Goal: Task Accomplishment & Management: Use online tool/utility

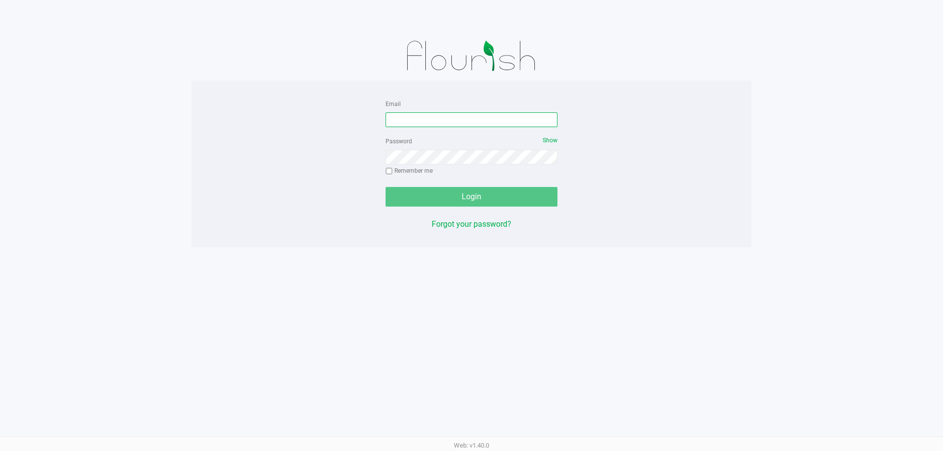
click at [435, 118] on input "Email" at bounding box center [471, 119] width 172 height 15
type input "[EMAIL_ADDRESS][DOMAIN_NAME]"
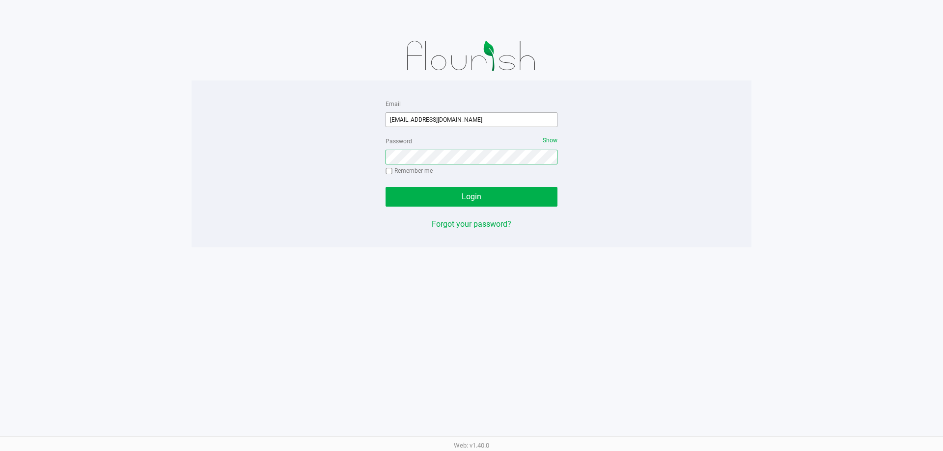
click at [385, 187] on button "Login" at bounding box center [471, 197] width 172 height 20
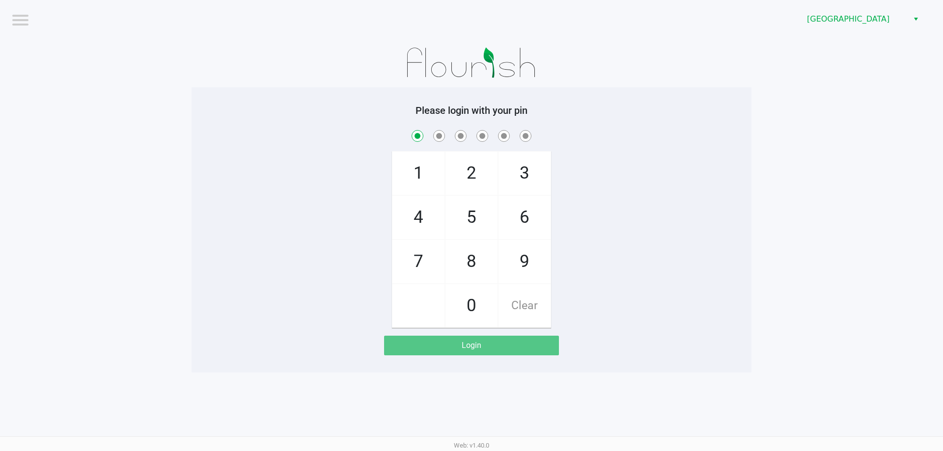
checkbox input "true"
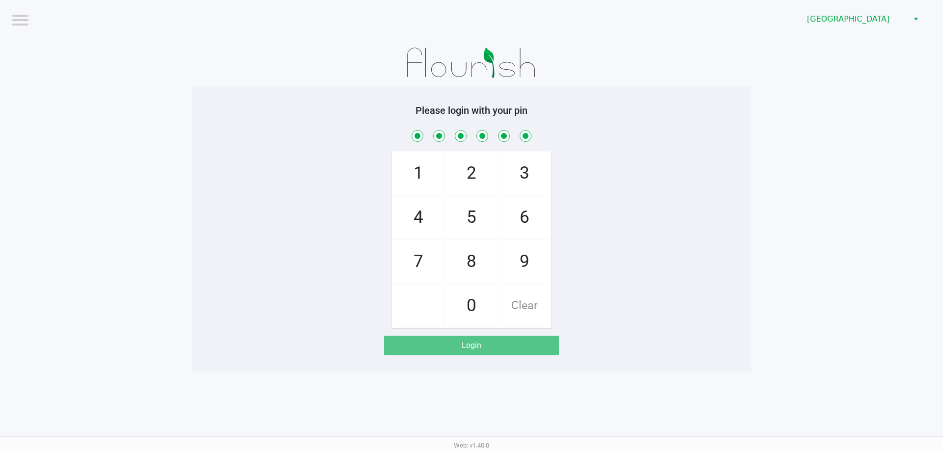
checkbox input "true"
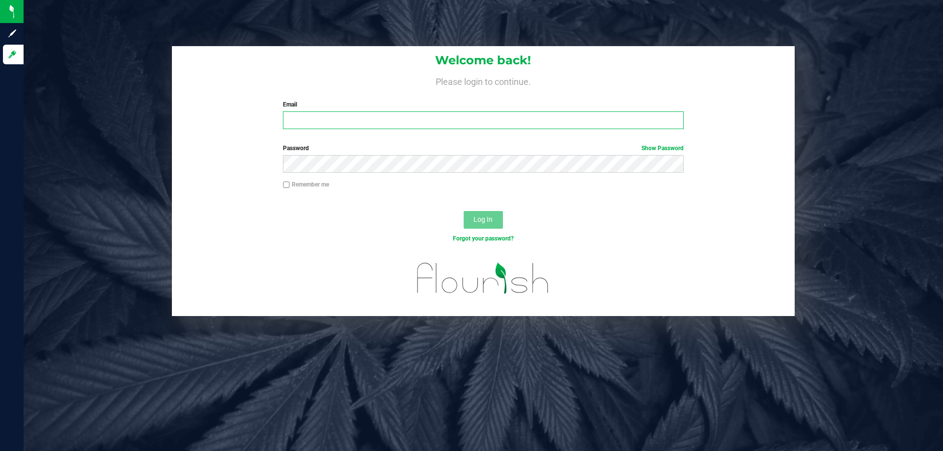
click at [299, 115] on input "Email" at bounding box center [483, 120] width 400 height 18
type input "[EMAIL_ADDRESS][DOMAIN_NAME]"
click at [491, 223] on span "Log In" at bounding box center [482, 220] width 19 height 8
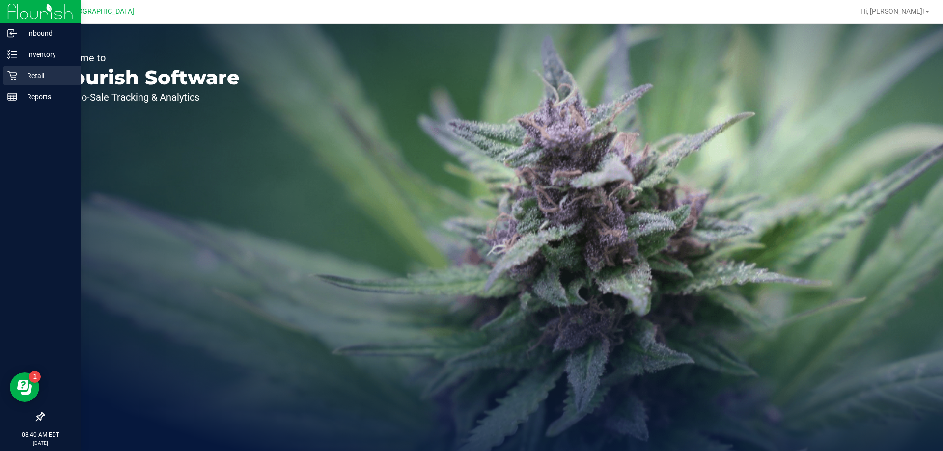
click at [37, 78] on p "Retail" at bounding box center [46, 76] width 59 height 12
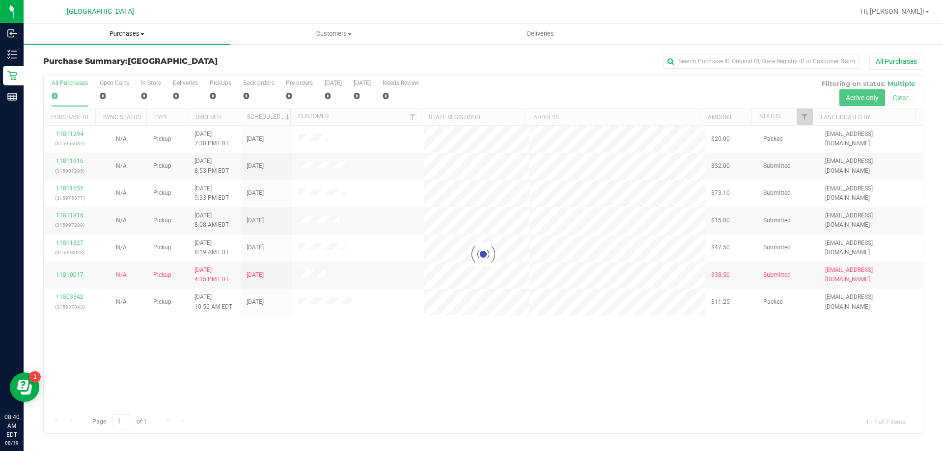
click at [124, 31] on span "Purchases" at bounding box center [127, 33] width 207 height 9
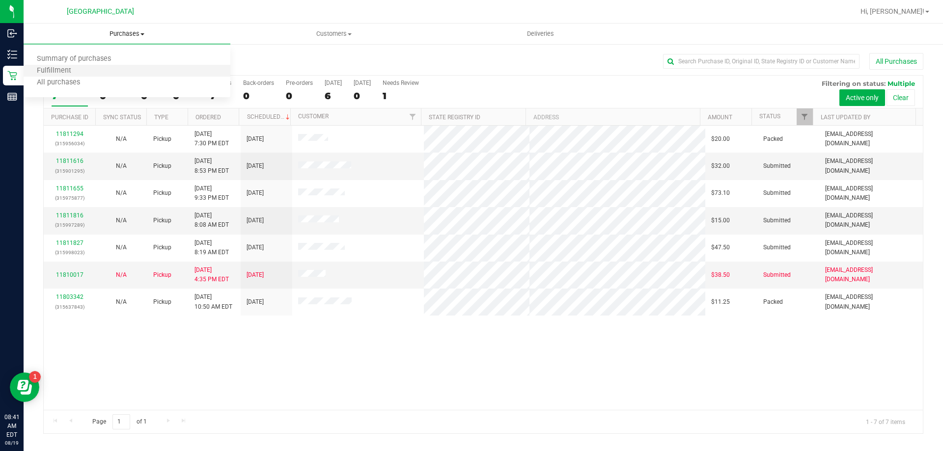
click at [124, 72] on li "Fulfillment" at bounding box center [127, 71] width 207 height 12
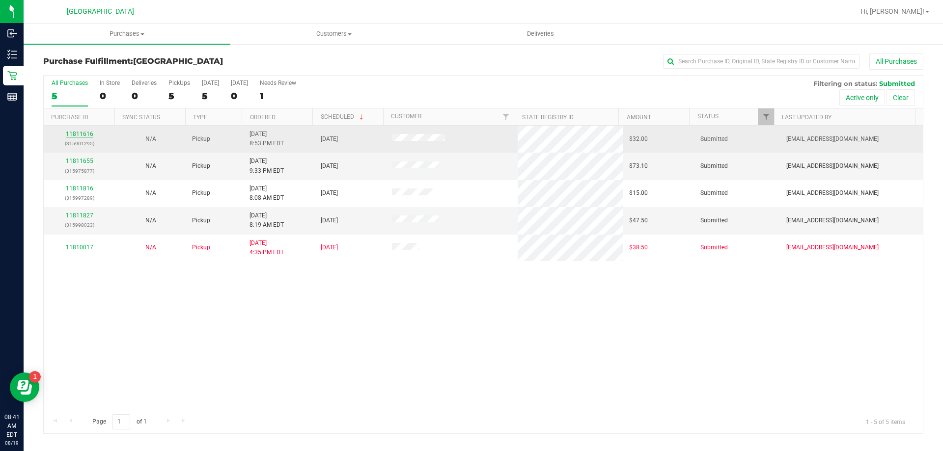
click at [83, 135] on link "11811616" at bounding box center [79, 134] width 27 height 7
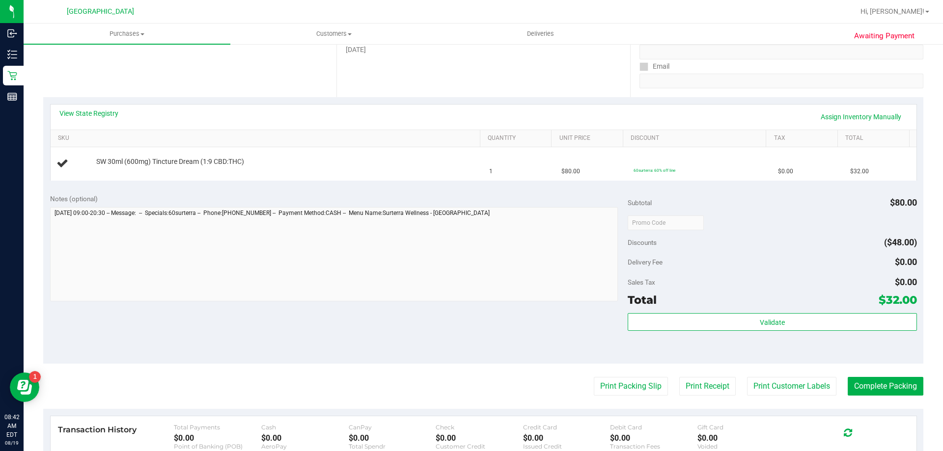
scroll to position [258, 0]
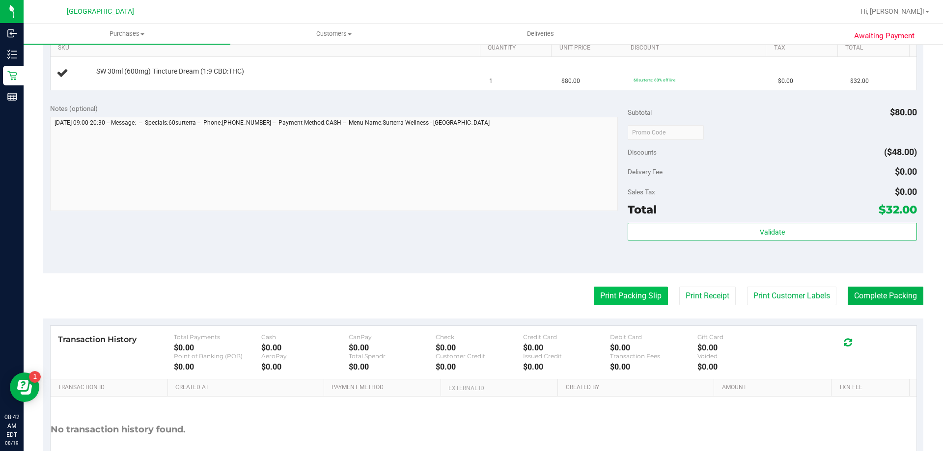
click at [609, 294] on button "Print Packing Slip" at bounding box center [631, 296] width 74 height 19
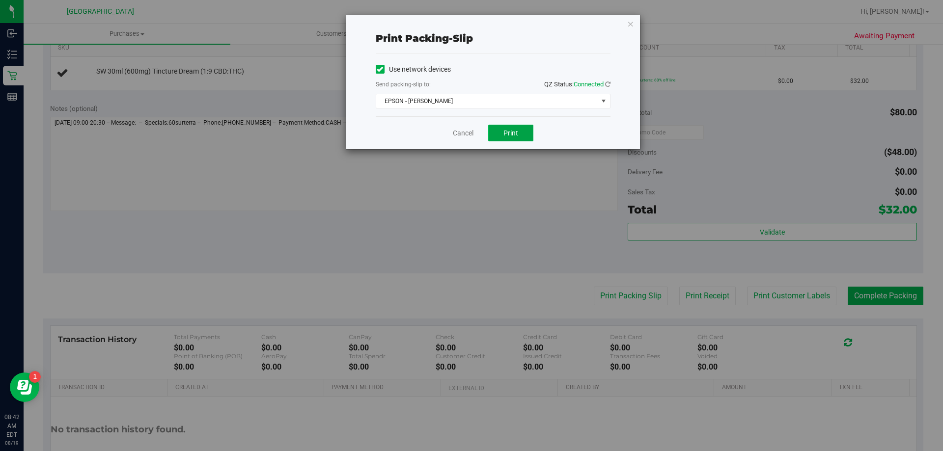
click at [509, 133] on span "Print" at bounding box center [510, 133] width 15 height 8
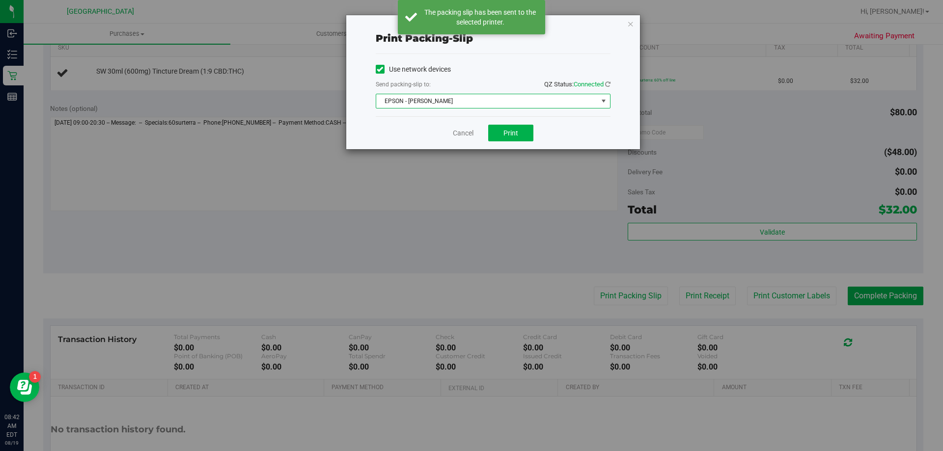
click at [604, 99] on span "select" at bounding box center [603, 101] width 12 height 14
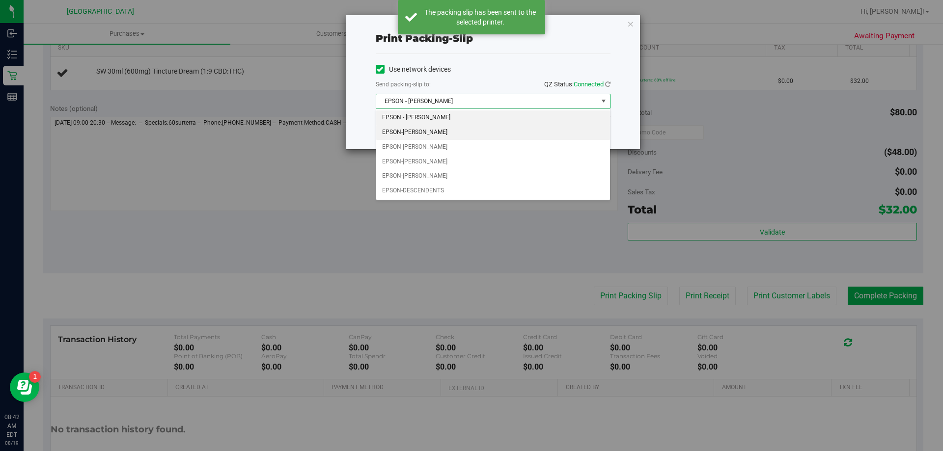
click at [575, 130] on li "EPSON-CELIA" at bounding box center [493, 132] width 234 height 15
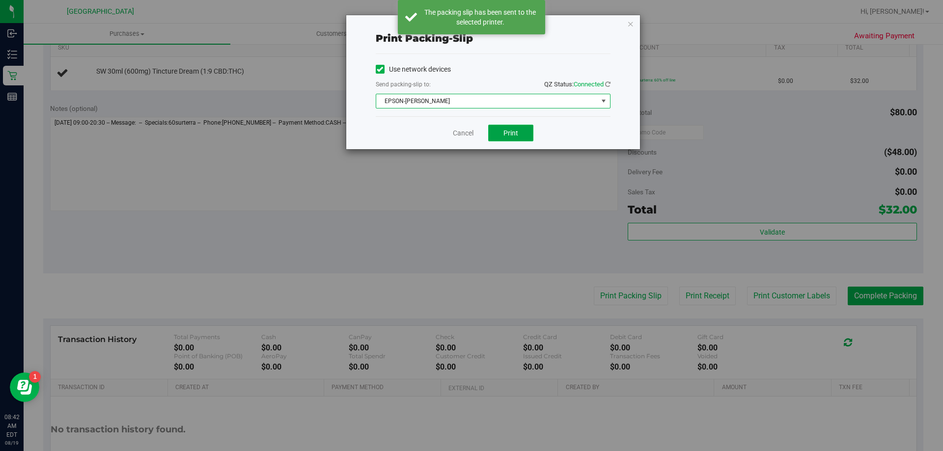
click at [511, 137] on button "Print" at bounding box center [510, 133] width 45 height 17
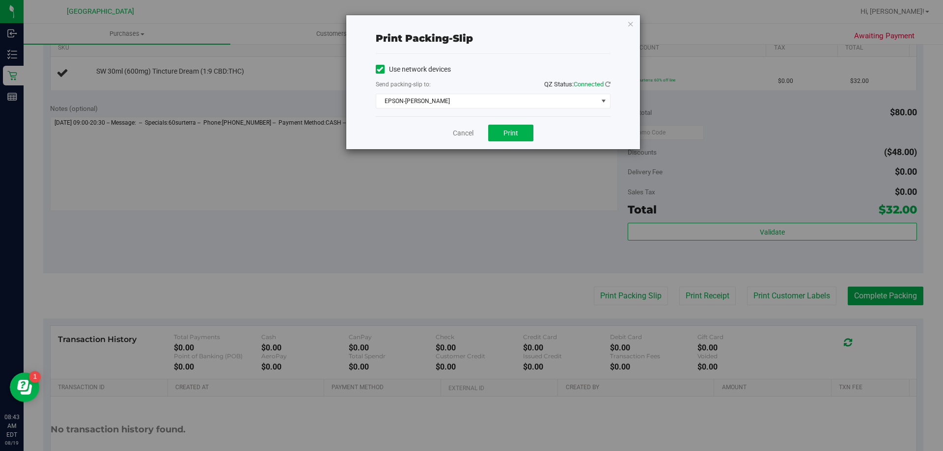
click at [464, 146] on div "Cancel Print" at bounding box center [493, 132] width 235 height 33
click at [456, 136] on link "Cancel" at bounding box center [463, 133] width 21 height 10
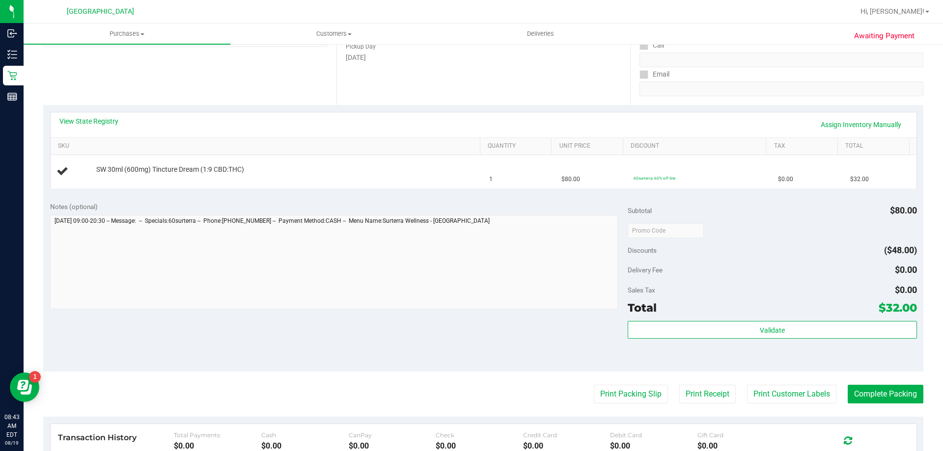
scroll to position [158, 0]
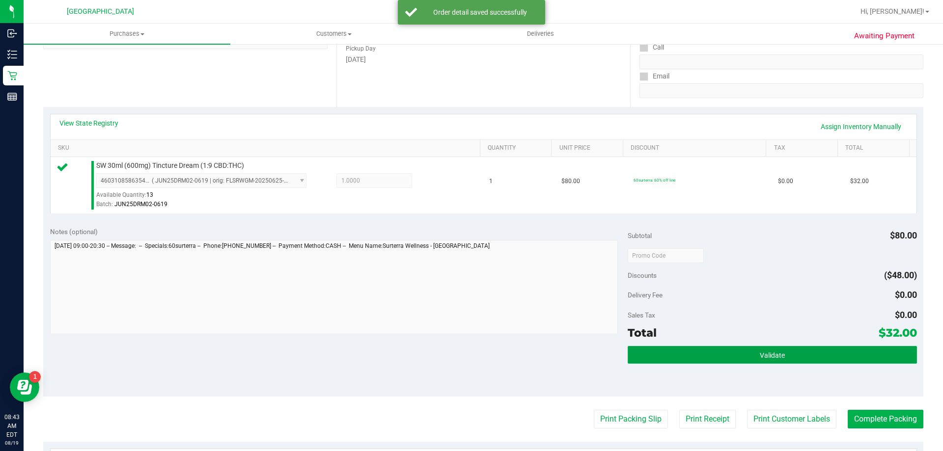
click at [696, 359] on button "Validate" at bounding box center [771, 355] width 289 height 18
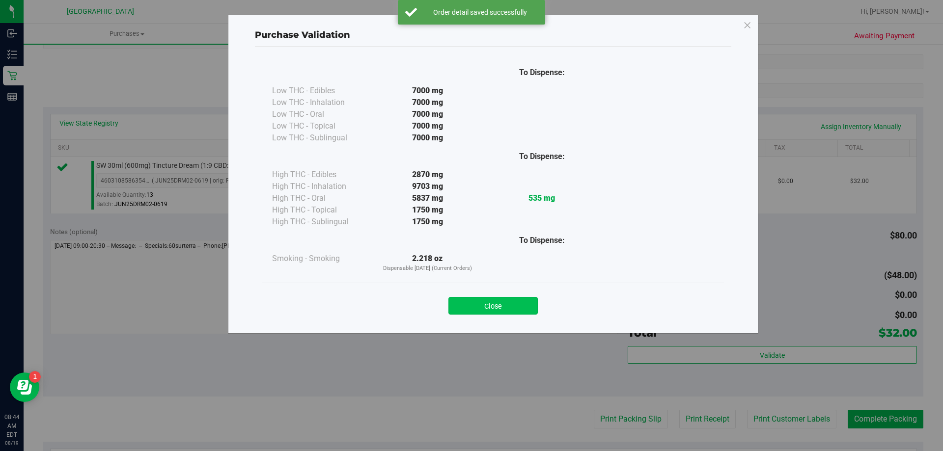
click at [492, 302] on button "Close" at bounding box center [492, 306] width 89 height 18
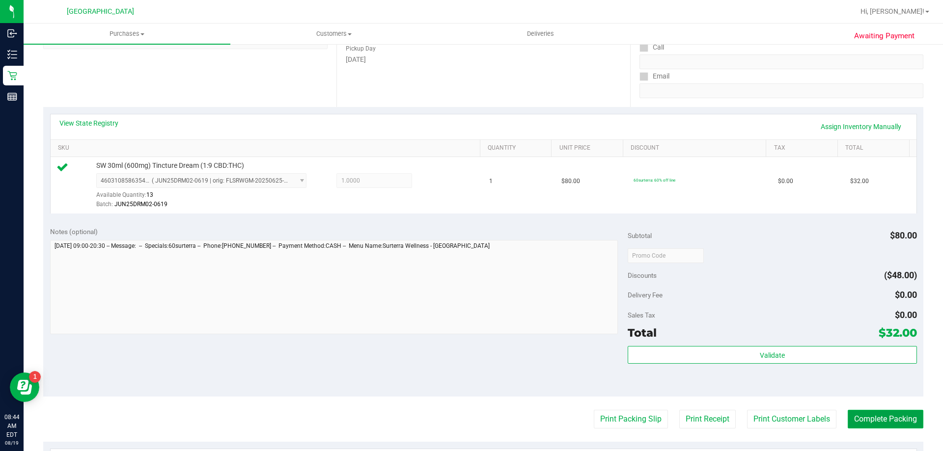
click at [877, 419] on button "Complete Packing" at bounding box center [885, 419] width 76 height 19
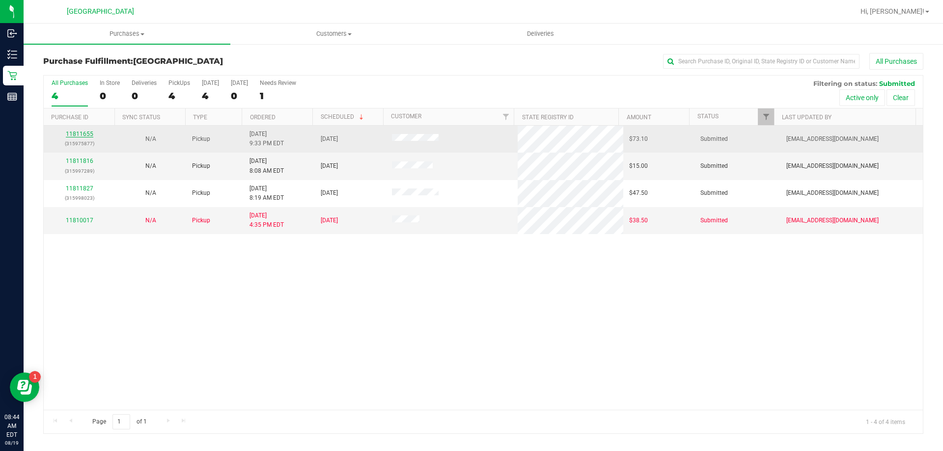
click at [77, 136] on link "11811655" at bounding box center [79, 134] width 27 height 7
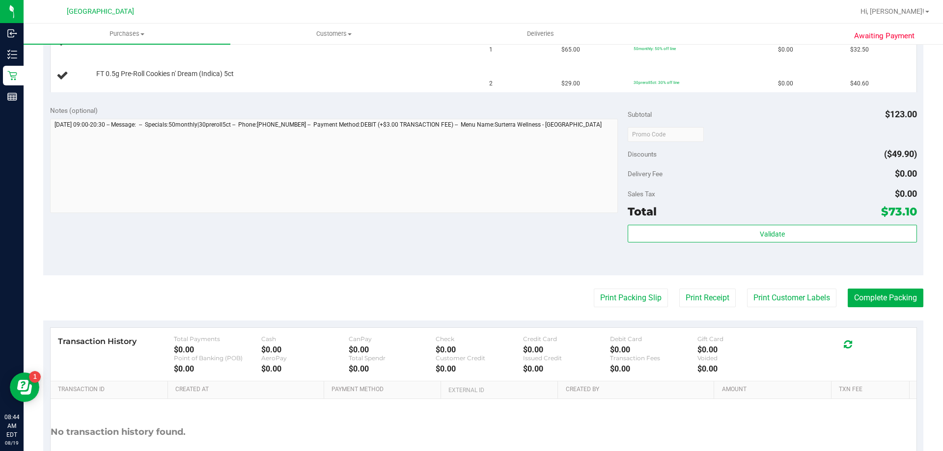
scroll to position [320, 0]
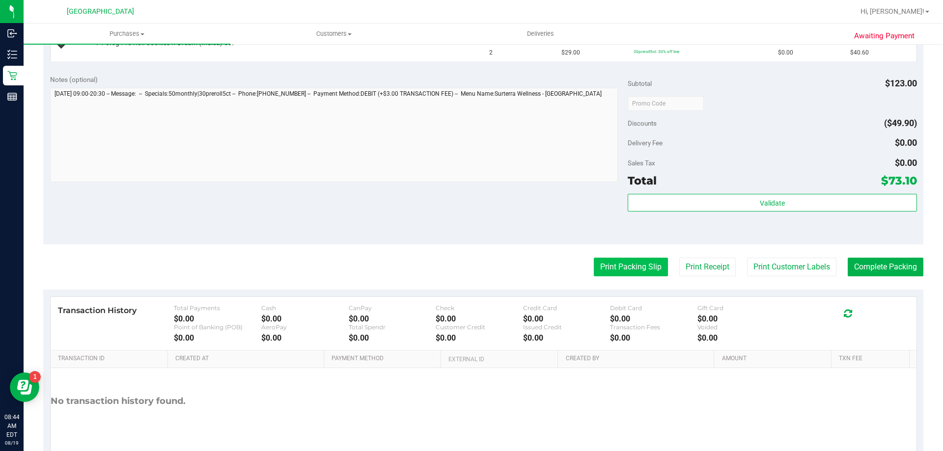
click at [627, 269] on button "Print Packing Slip" at bounding box center [631, 267] width 74 height 19
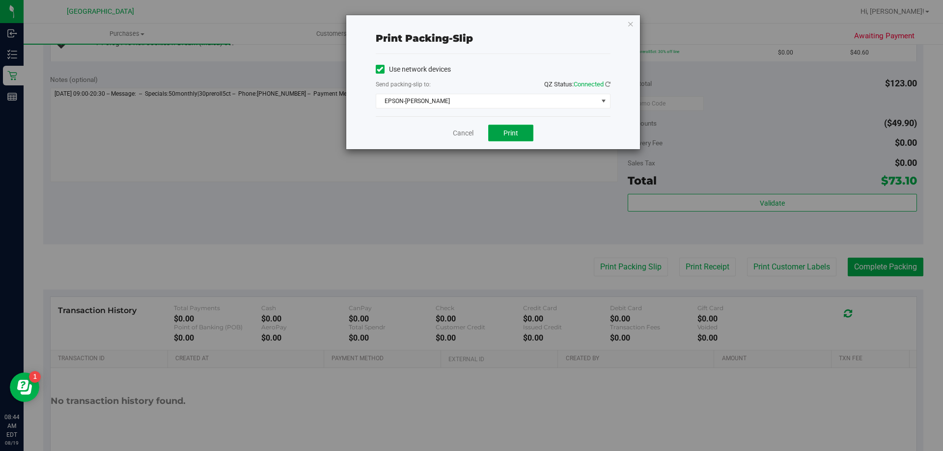
click at [519, 133] on button "Print" at bounding box center [510, 133] width 45 height 17
click at [459, 132] on link "Cancel" at bounding box center [463, 133] width 21 height 10
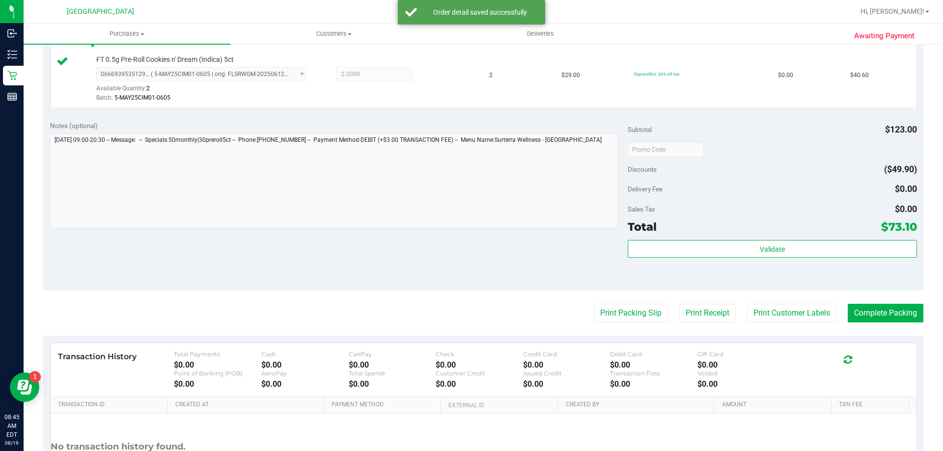
scroll to position [328, 0]
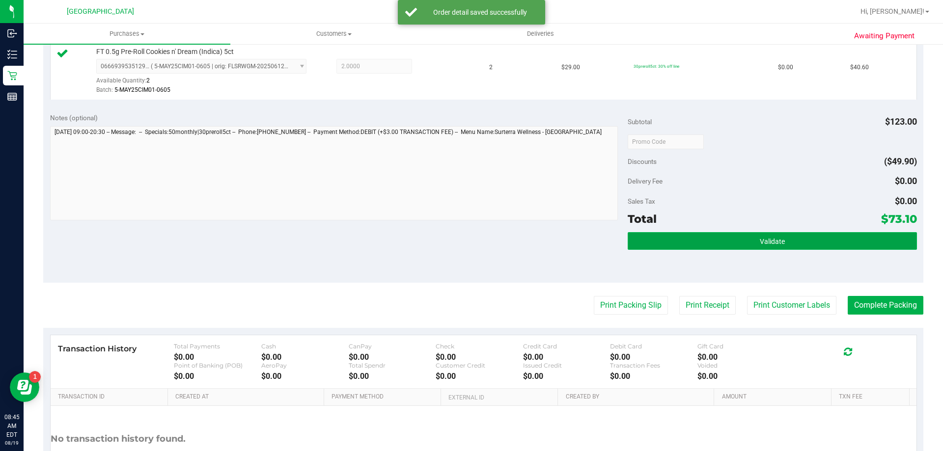
click at [678, 244] on button "Validate" at bounding box center [771, 241] width 289 height 18
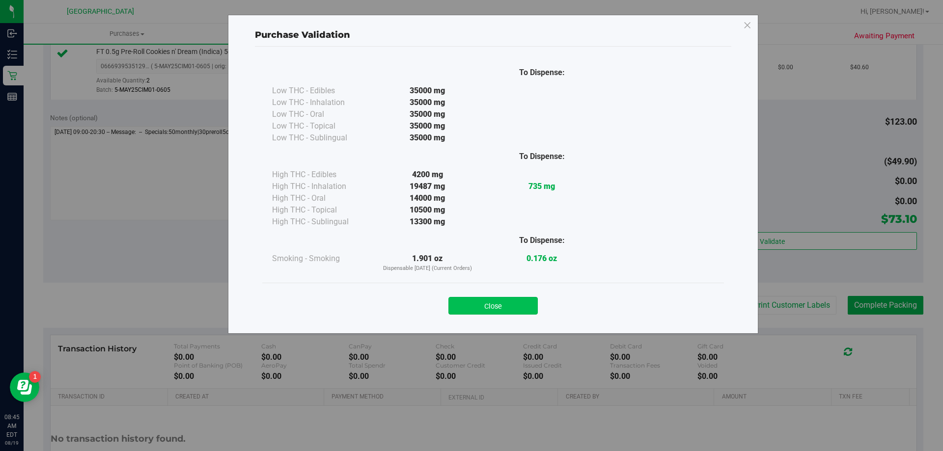
click at [501, 300] on button "Close" at bounding box center [492, 306] width 89 height 18
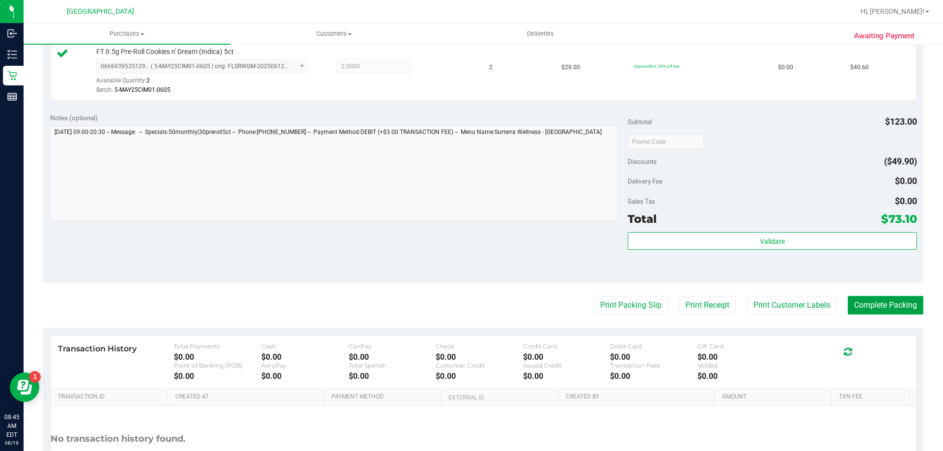
click at [881, 305] on button "Complete Packing" at bounding box center [885, 305] width 76 height 19
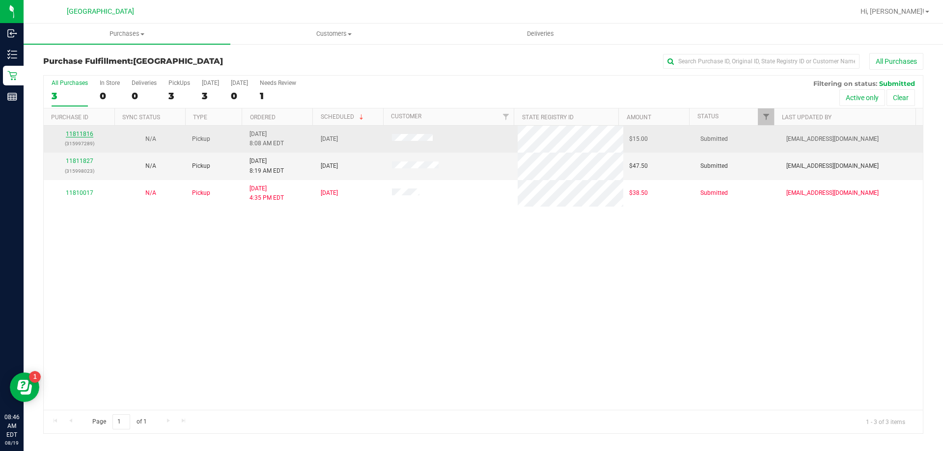
click at [72, 136] on link "11811816" at bounding box center [79, 134] width 27 height 7
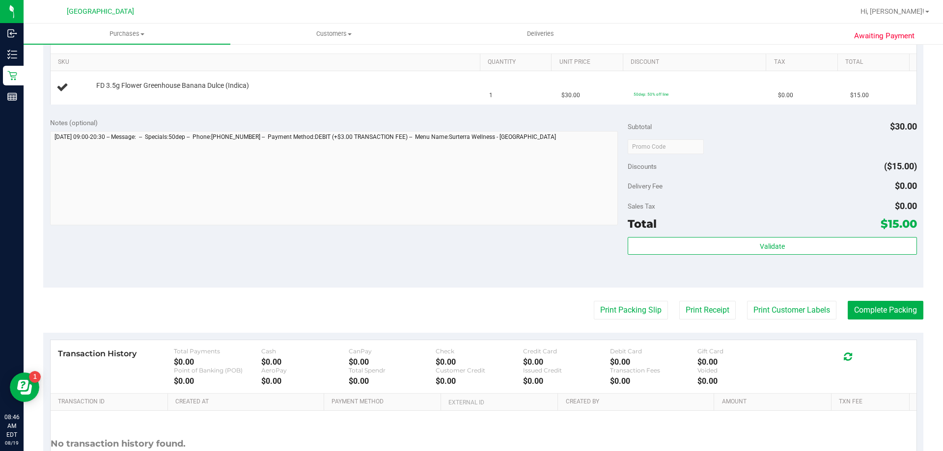
scroll to position [260, 0]
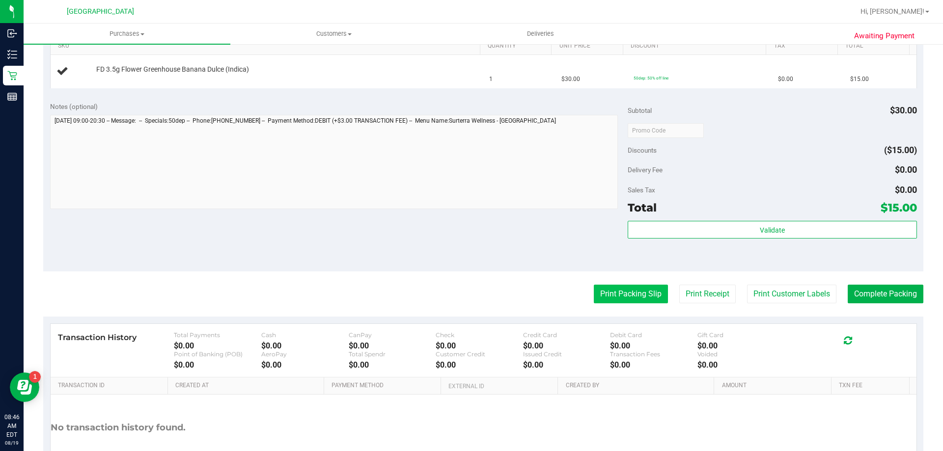
click at [605, 289] on button "Print Packing Slip" at bounding box center [631, 294] width 74 height 19
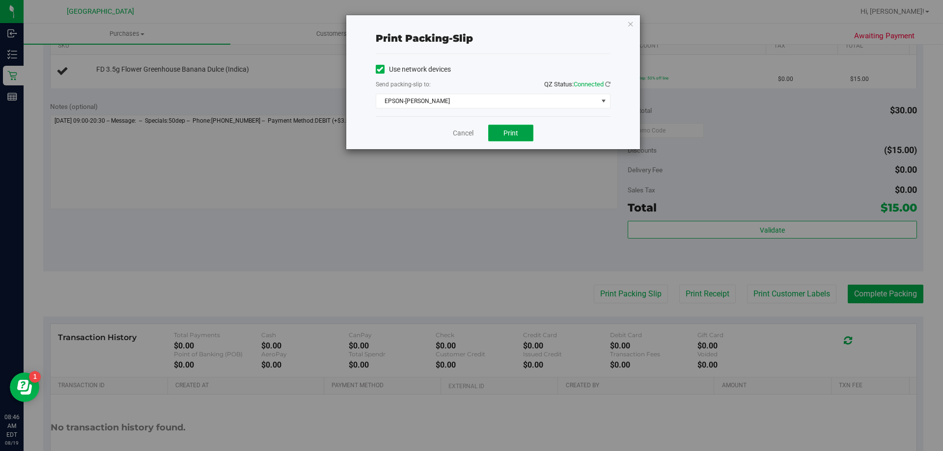
click at [497, 134] on button "Print" at bounding box center [510, 133] width 45 height 17
click at [456, 133] on link "Cancel" at bounding box center [463, 133] width 21 height 10
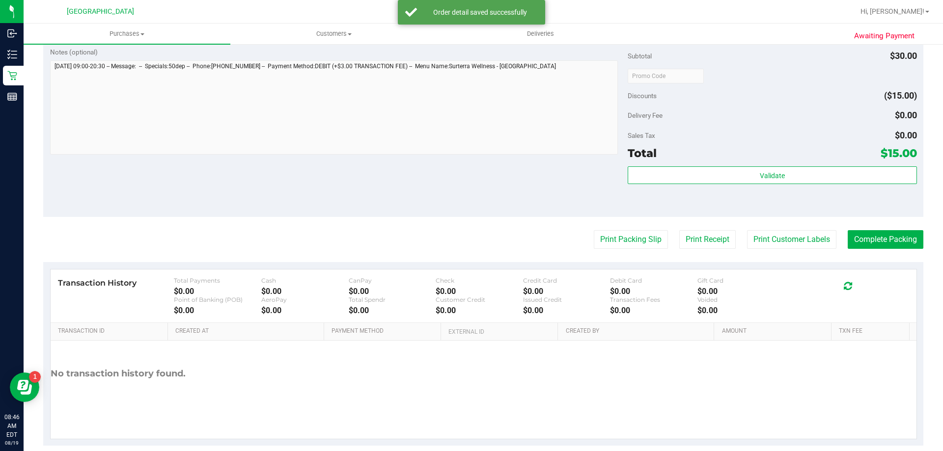
scroll to position [352, 0]
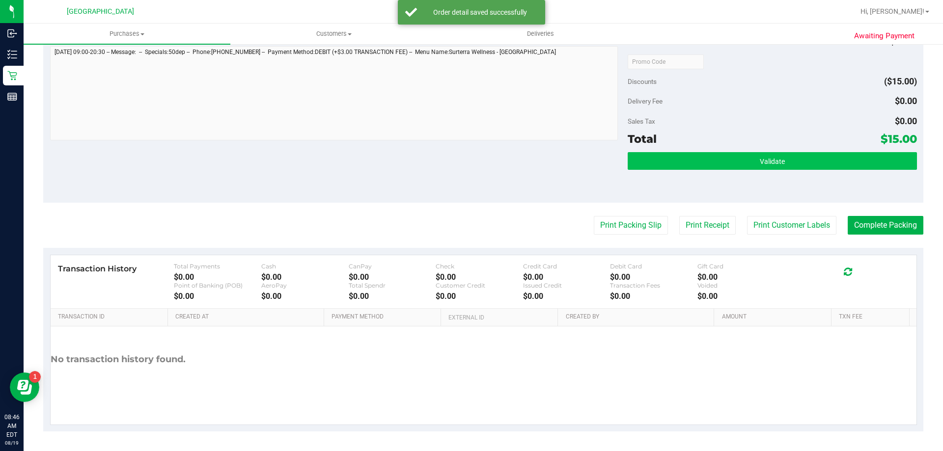
click at [683, 161] on button "Validate" at bounding box center [771, 161] width 289 height 18
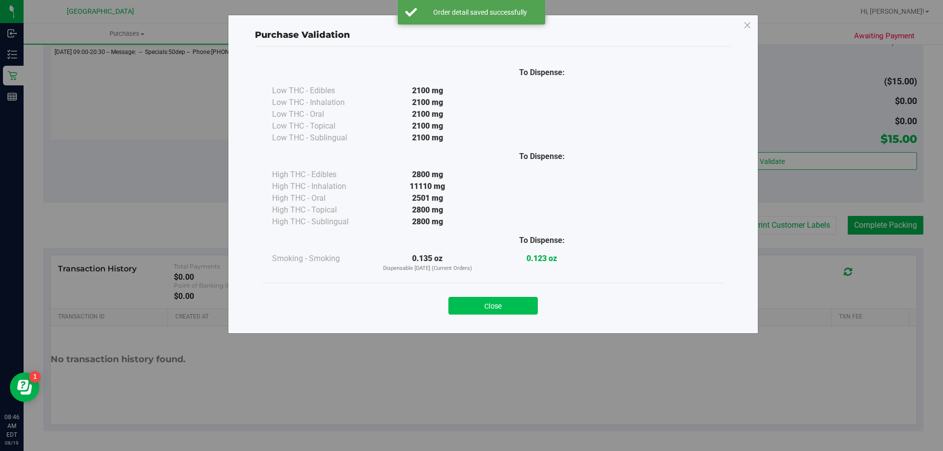
click at [499, 305] on button "Close" at bounding box center [492, 306] width 89 height 18
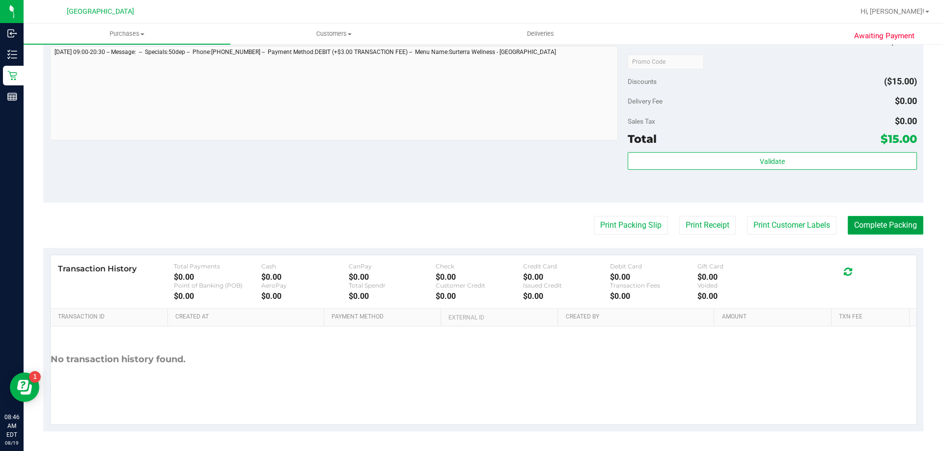
click at [869, 226] on button "Complete Packing" at bounding box center [885, 225] width 76 height 19
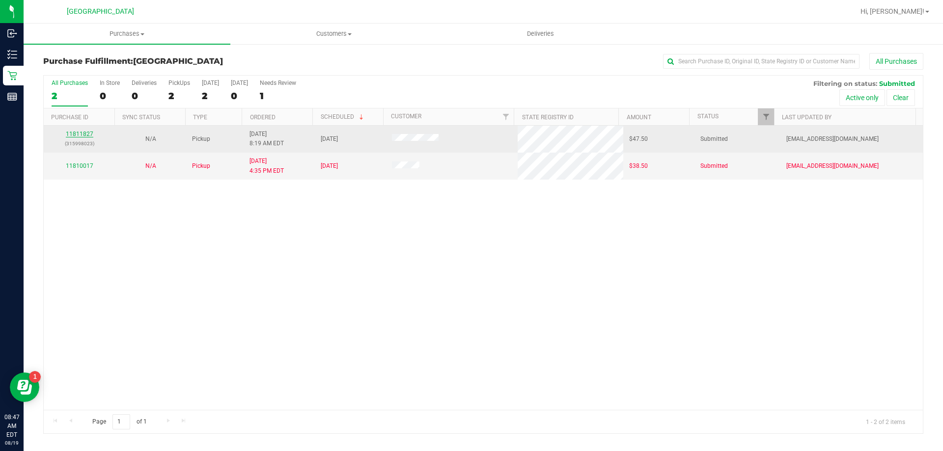
click at [83, 131] on link "11811827" at bounding box center [79, 134] width 27 height 7
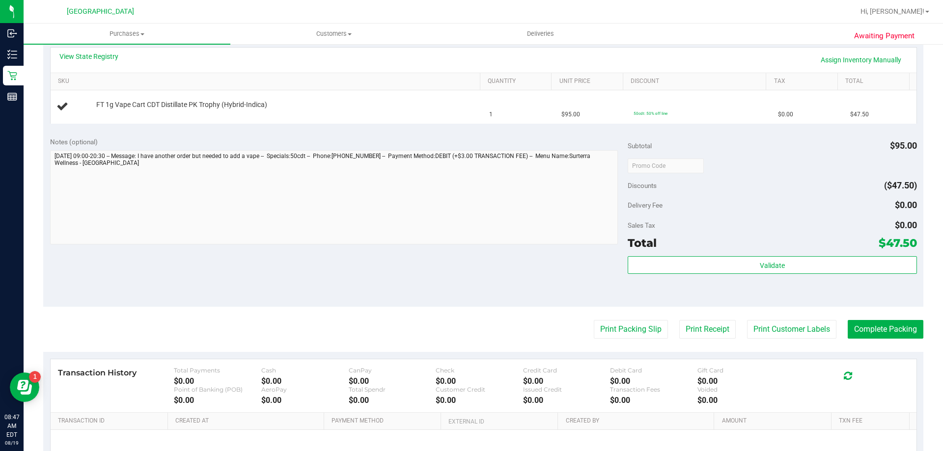
scroll to position [232, 0]
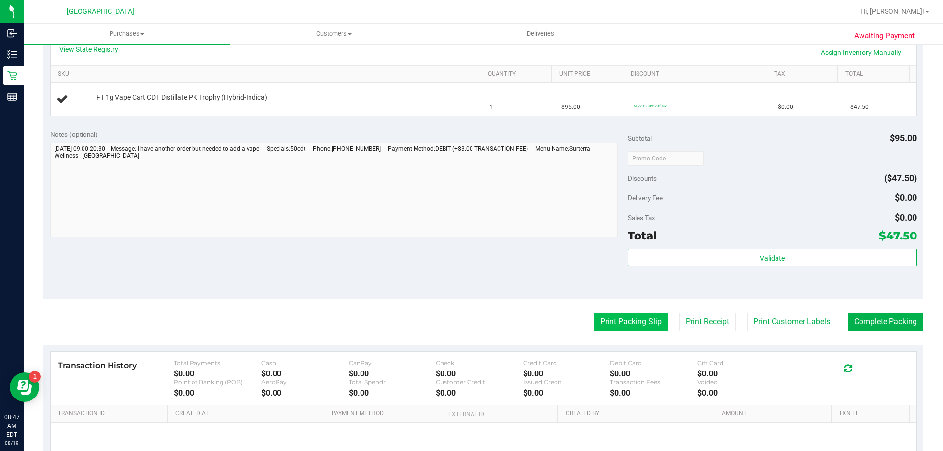
click at [598, 324] on button "Print Packing Slip" at bounding box center [631, 322] width 74 height 19
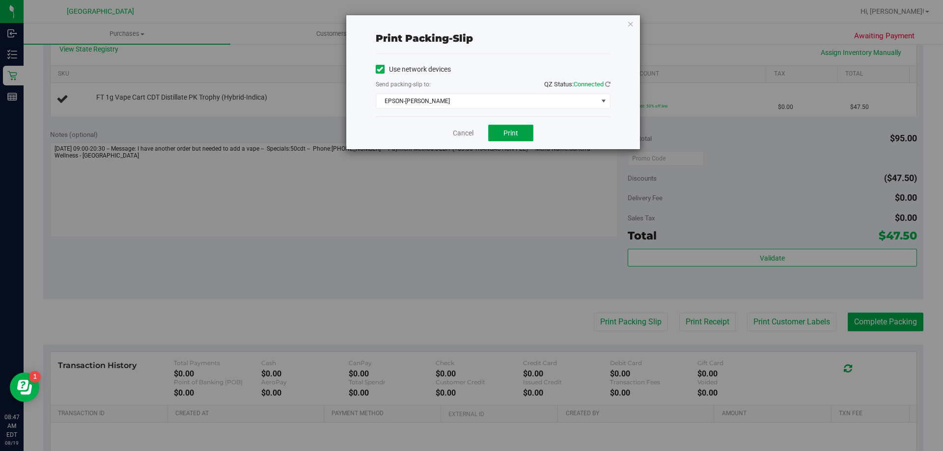
click at [504, 135] on span "Print" at bounding box center [510, 133] width 15 height 8
click at [460, 133] on link "Cancel" at bounding box center [463, 133] width 21 height 10
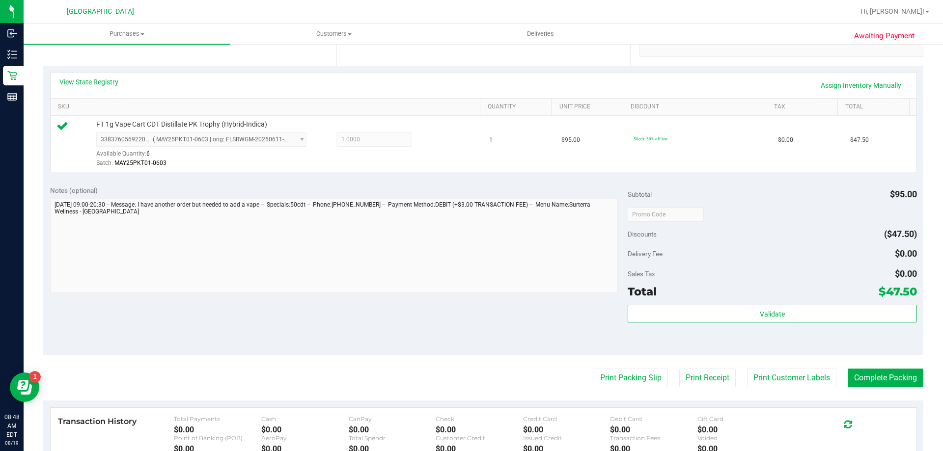
scroll to position [204, 0]
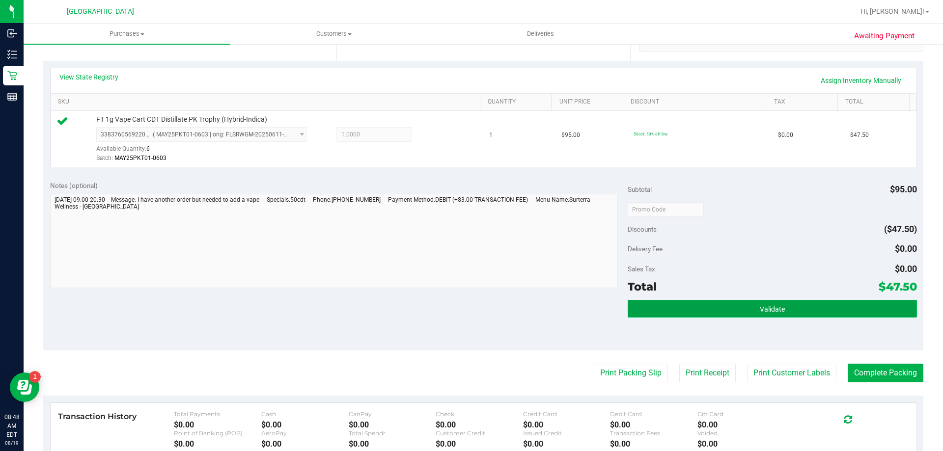
click at [696, 315] on button "Validate" at bounding box center [771, 309] width 289 height 18
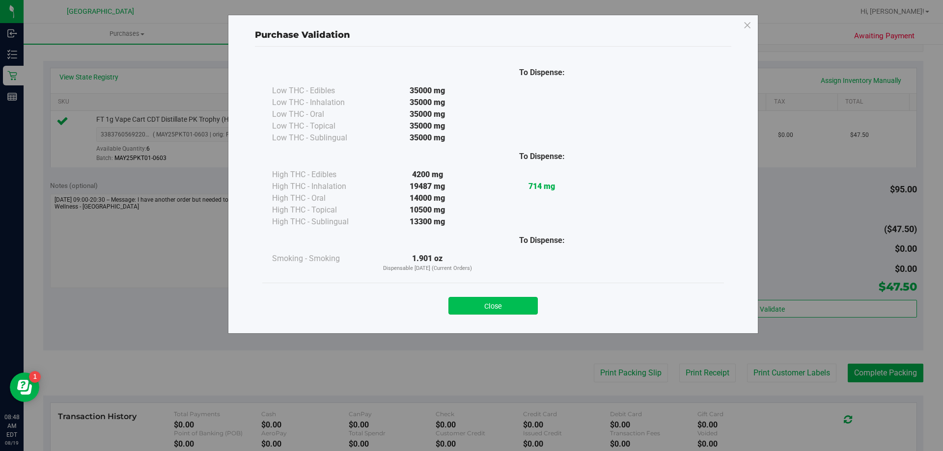
click at [485, 299] on button "Close" at bounding box center [492, 306] width 89 height 18
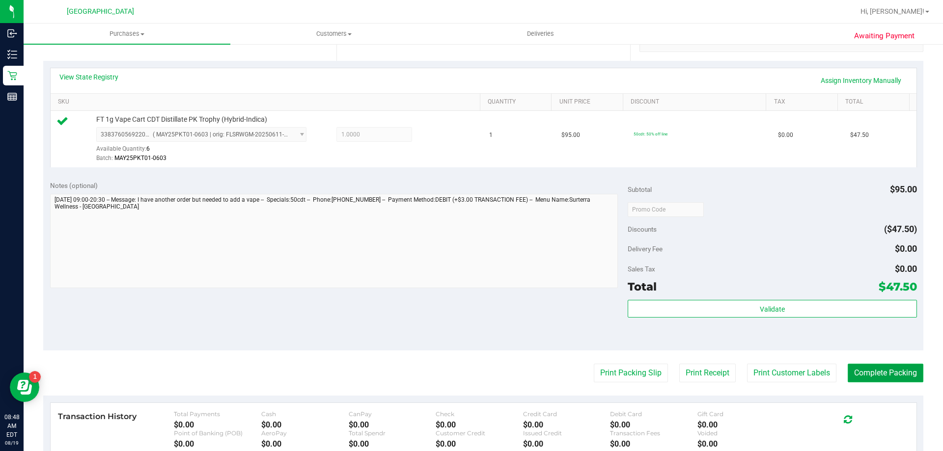
click at [873, 381] on button "Complete Packing" at bounding box center [885, 373] width 76 height 19
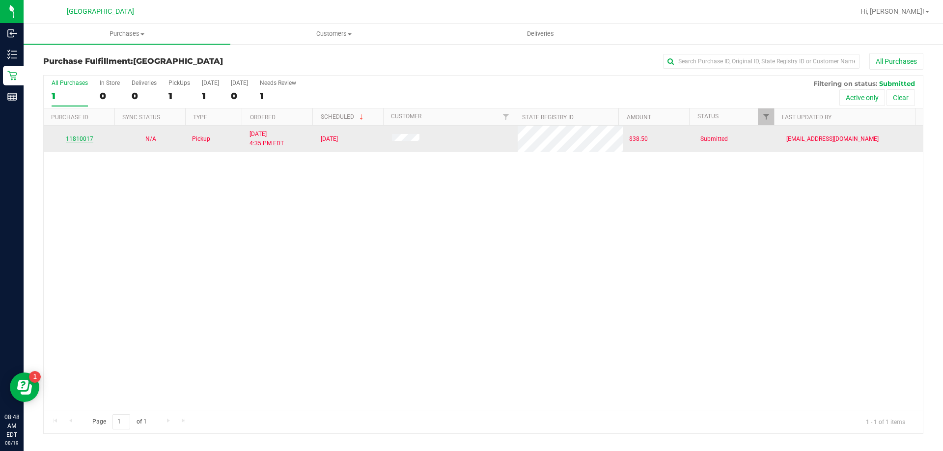
click at [83, 139] on link "11810017" at bounding box center [79, 139] width 27 height 7
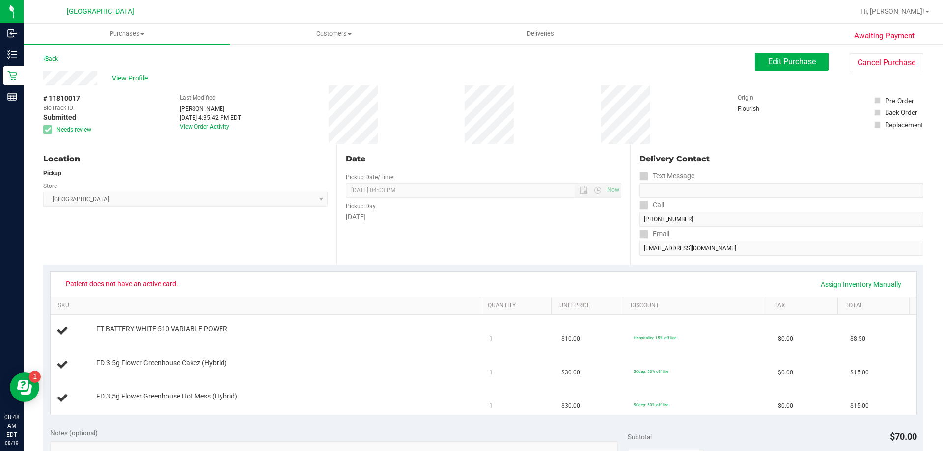
click at [52, 61] on link "Back" at bounding box center [50, 58] width 15 height 7
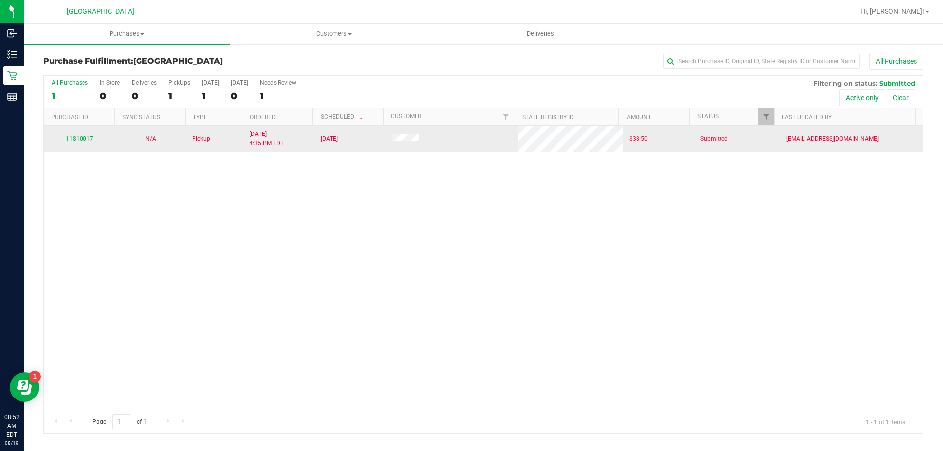
click at [86, 139] on link "11810017" at bounding box center [79, 139] width 27 height 7
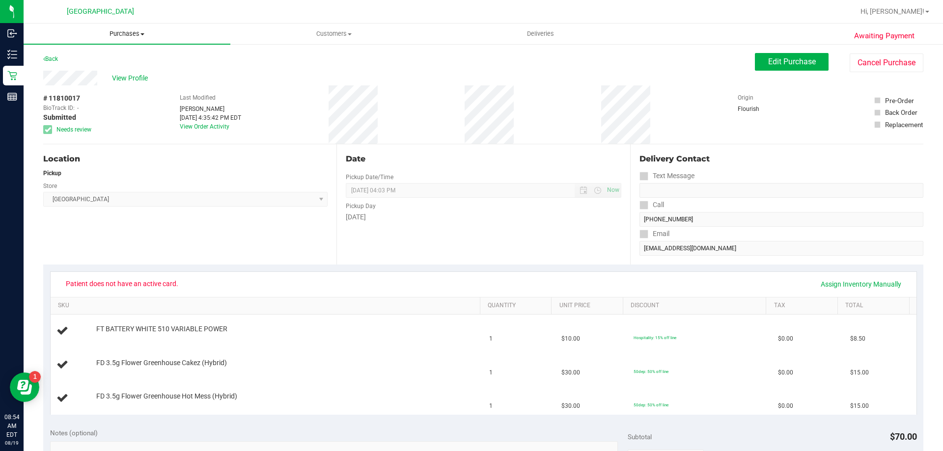
click at [124, 31] on span "Purchases" at bounding box center [127, 33] width 207 height 9
click at [107, 71] on li "Fulfillment" at bounding box center [127, 71] width 207 height 12
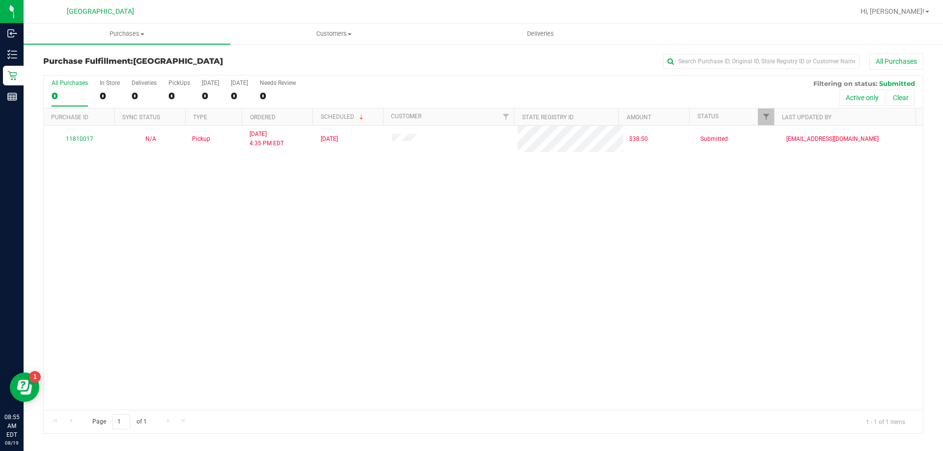
click at [198, 248] on div "11810017 N/A Pickup 8/18/2025 4:35 PM EDT 8/19/2025 $38.50 Submitted emaesalu@l…" at bounding box center [483, 268] width 879 height 284
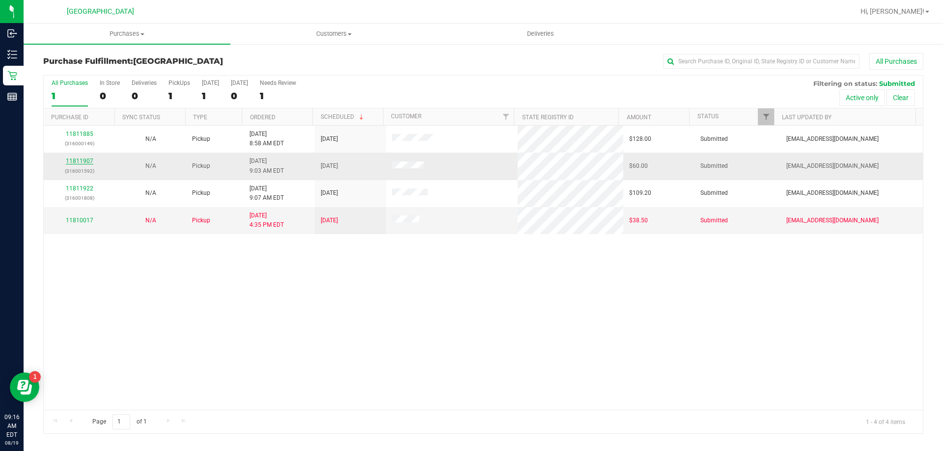
click at [76, 161] on link "11811907" at bounding box center [79, 161] width 27 height 7
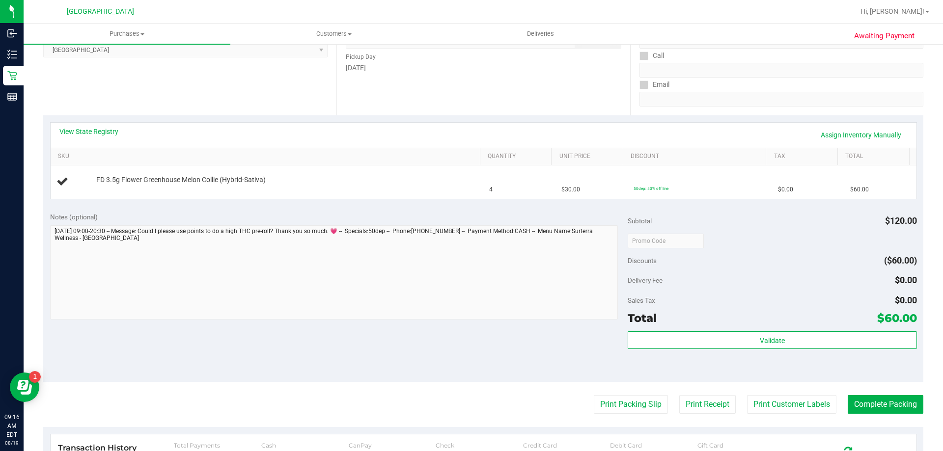
scroll to position [151, 0]
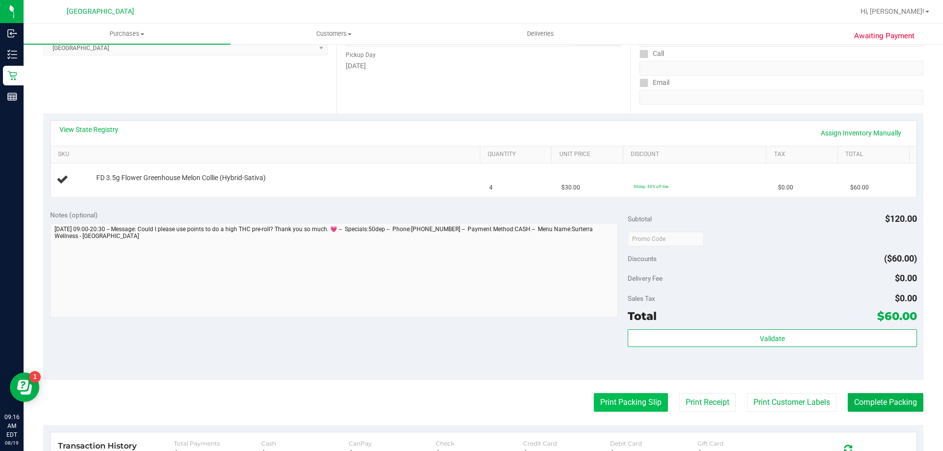
click at [618, 402] on button "Print Packing Slip" at bounding box center [631, 402] width 74 height 19
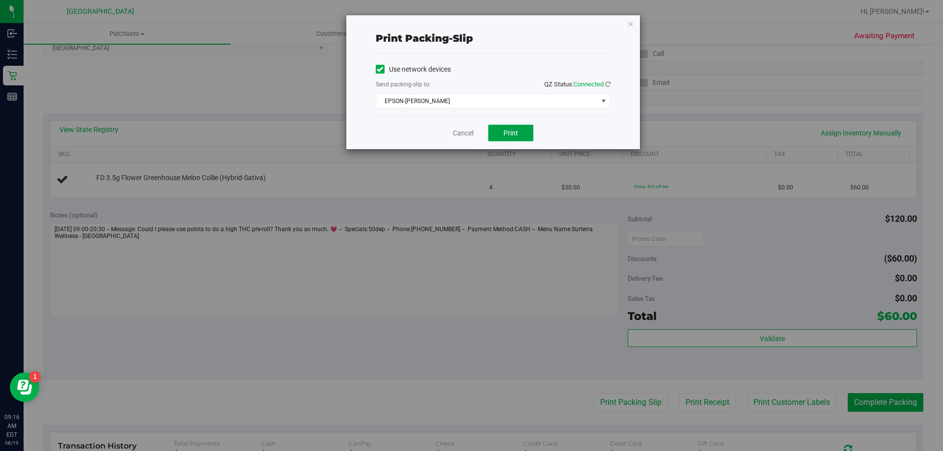
click at [500, 138] on button "Print" at bounding box center [510, 133] width 45 height 17
click at [466, 134] on link "Cancel" at bounding box center [463, 133] width 21 height 10
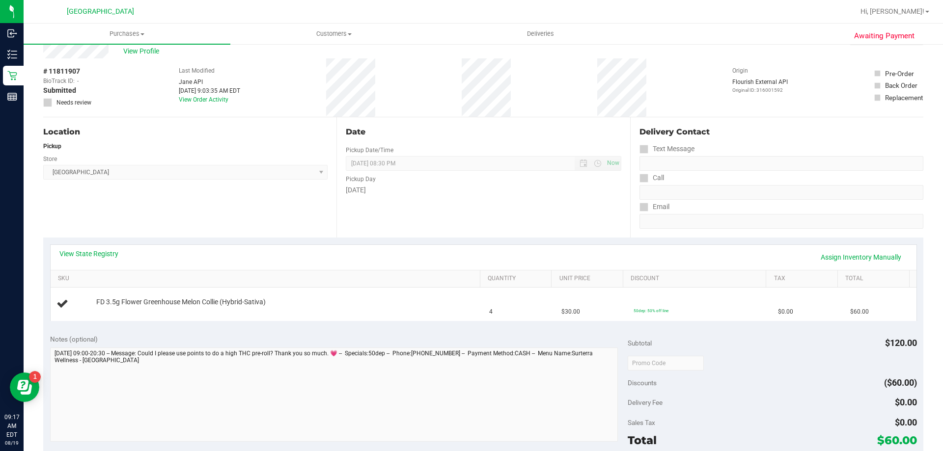
scroll to position [0, 0]
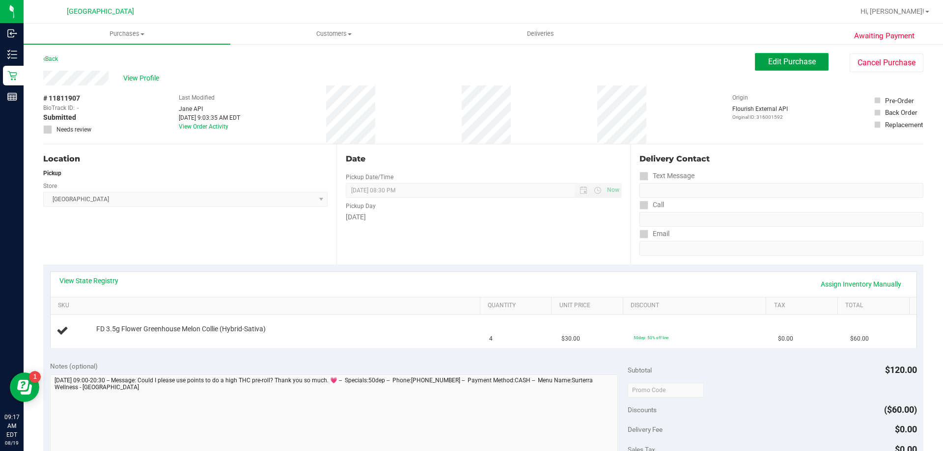
click at [793, 65] on span "Edit Purchase" at bounding box center [792, 61] width 48 height 9
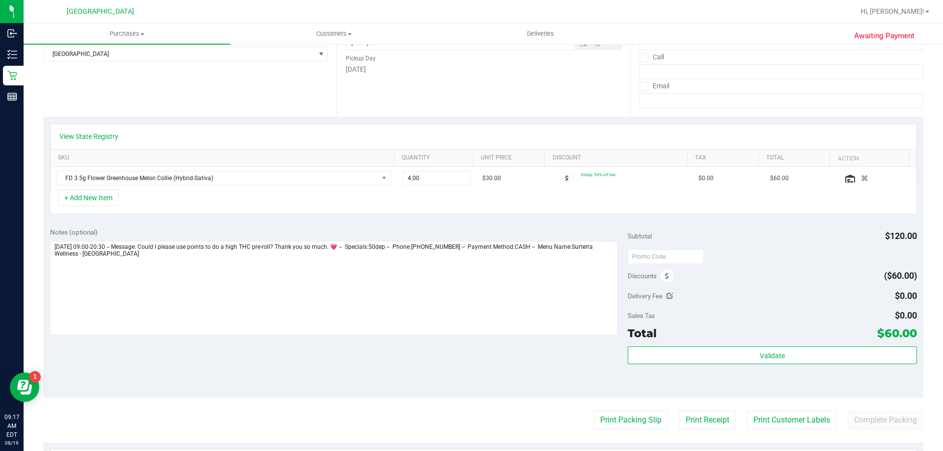
scroll to position [162, 0]
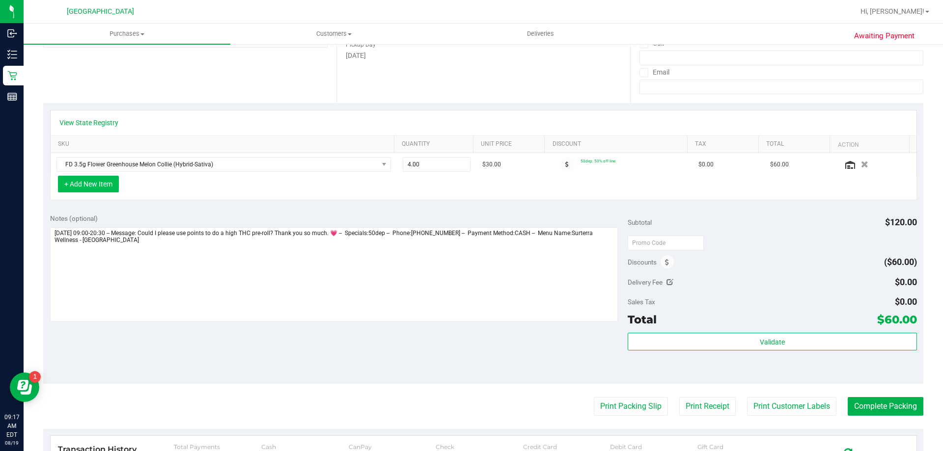
click at [95, 182] on button "+ Add New Item" at bounding box center [88, 184] width 61 height 17
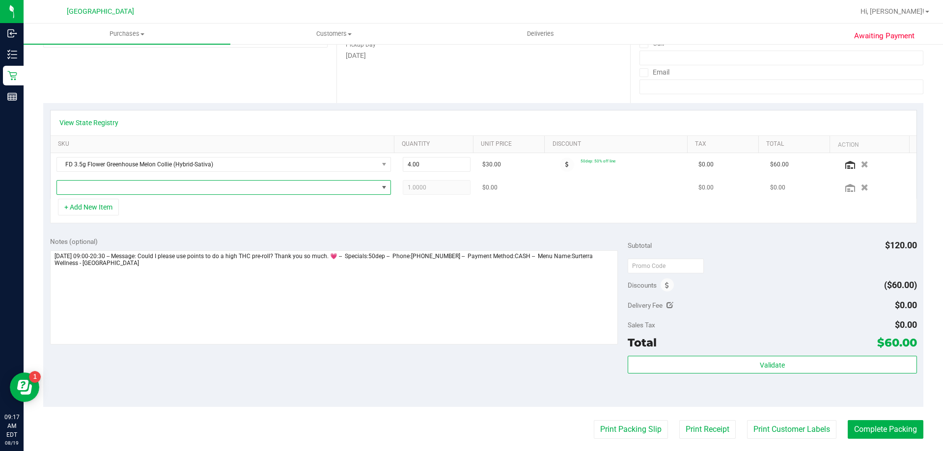
click at [165, 185] on span "NO DATA FOUND" at bounding box center [217, 188] width 321 height 14
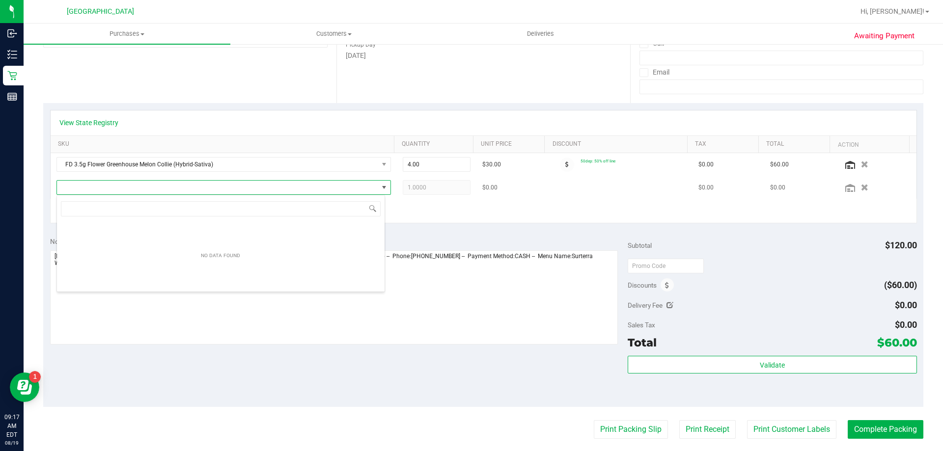
scroll to position [15, 328]
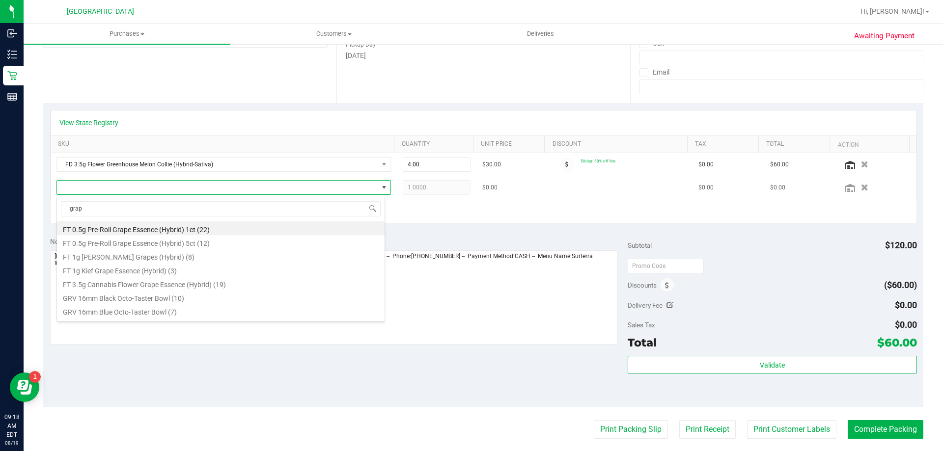
type input "grape"
click at [182, 228] on li "FT 0.5g Pre-Roll Grape Essence (Hybrid) 1ct (22)" at bounding box center [220, 228] width 327 height 14
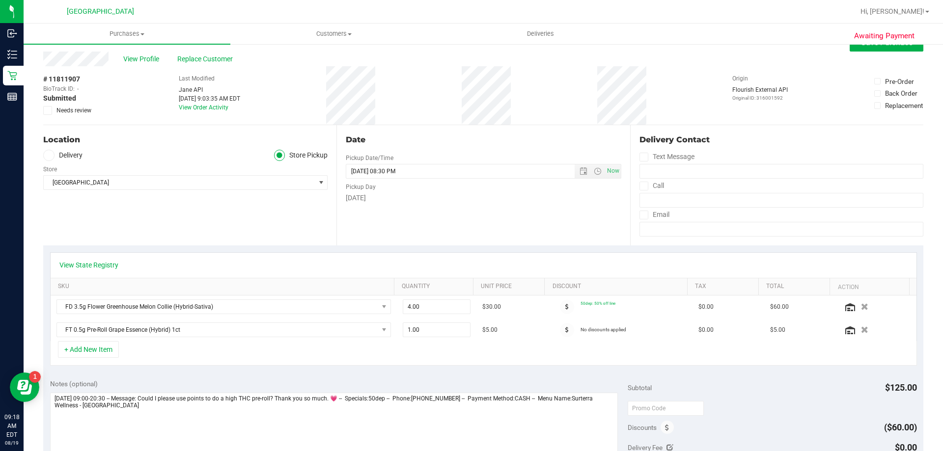
scroll to position [0, 0]
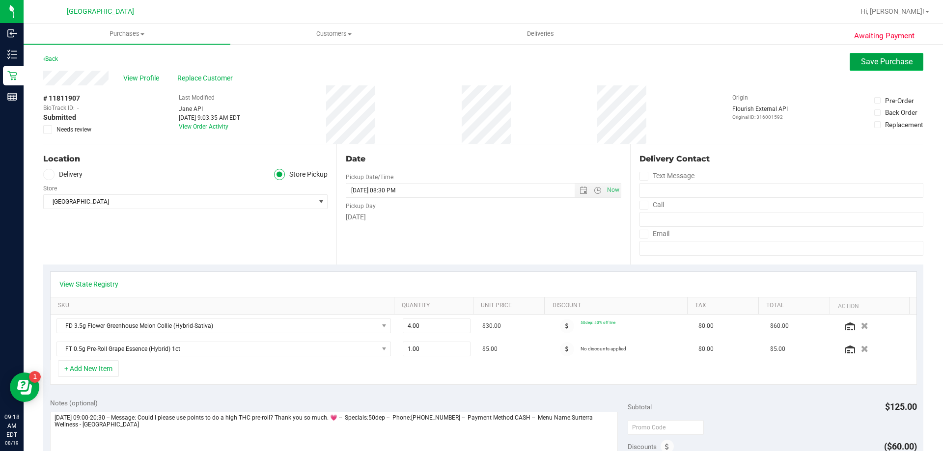
click at [873, 60] on span "Save Purchase" at bounding box center [887, 61] width 52 height 9
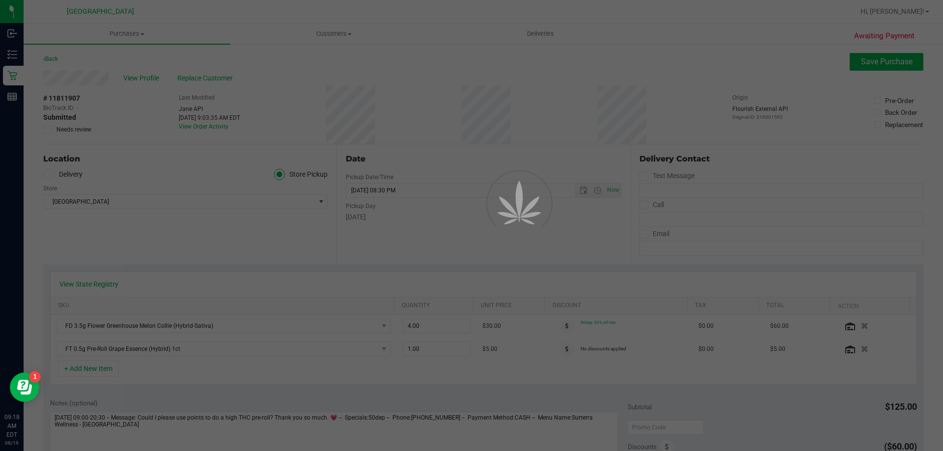
click at [940, 179] on div at bounding box center [471, 225] width 943 height 451
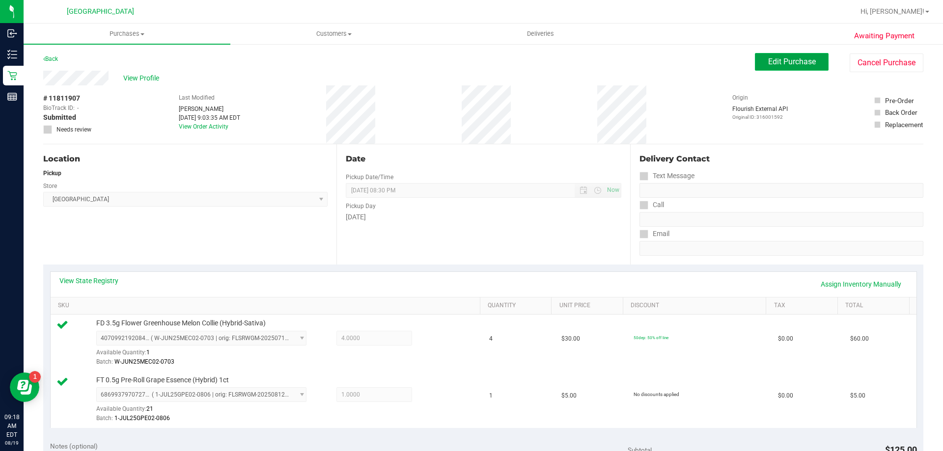
click at [782, 67] on button "Edit Purchase" at bounding box center [792, 62] width 74 height 18
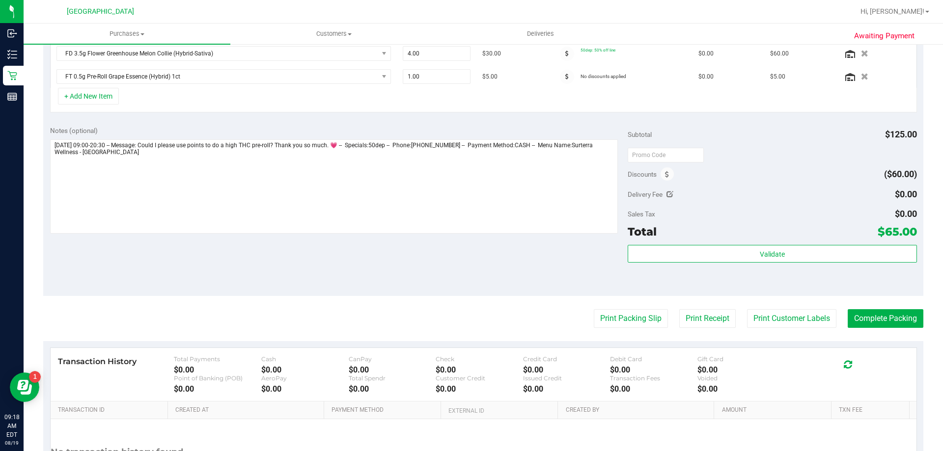
scroll to position [275, 0]
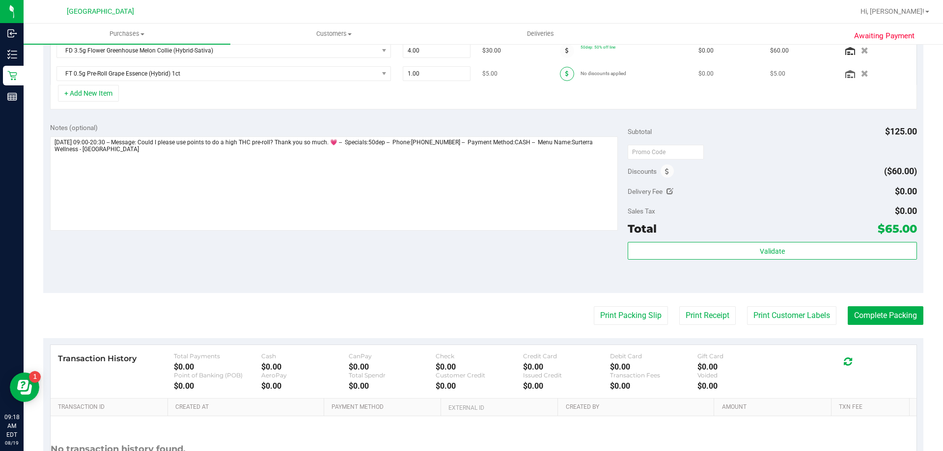
click at [560, 74] on span at bounding box center [567, 74] width 14 height 14
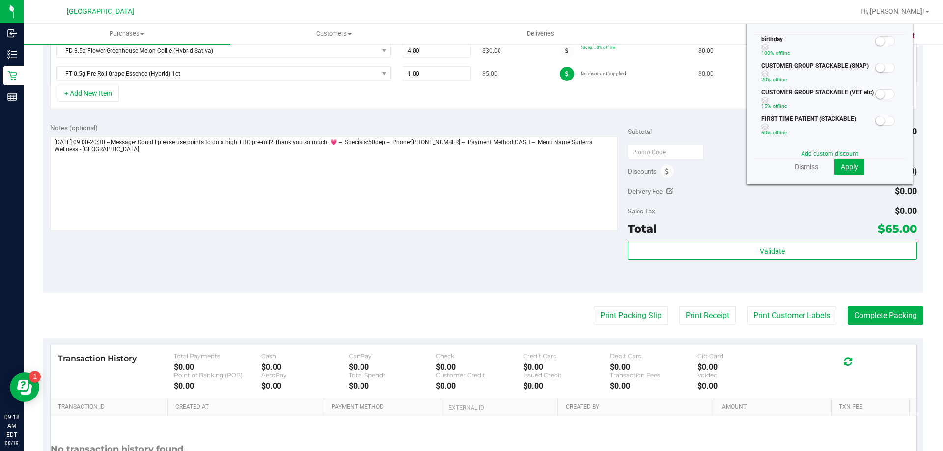
click at [561, 76] on span at bounding box center [567, 74] width 14 height 14
click at [560, 77] on span at bounding box center [567, 74] width 14 height 14
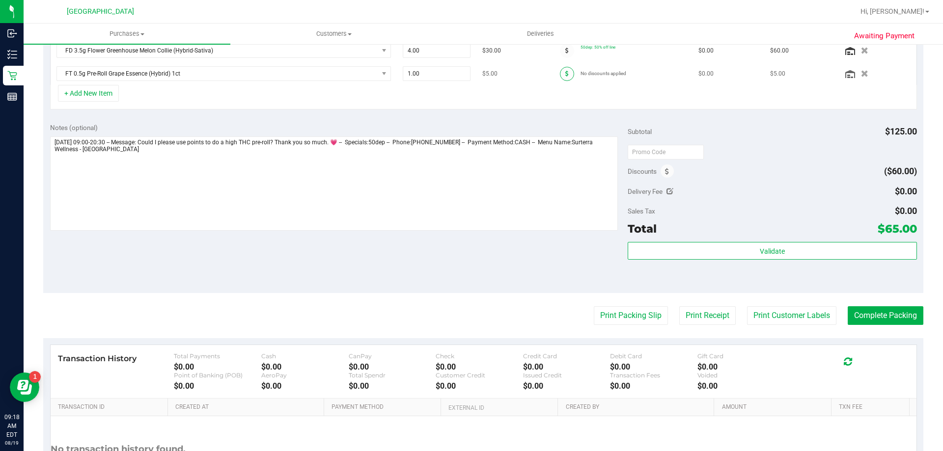
click at [560, 77] on span at bounding box center [567, 74] width 14 height 14
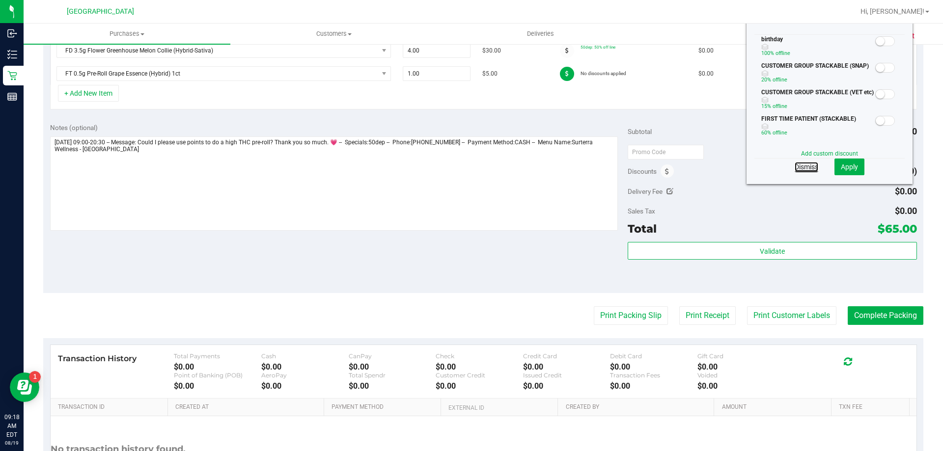
click at [794, 170] on link "Dismiss" at bounding box center [806, 167] width 24 height 10
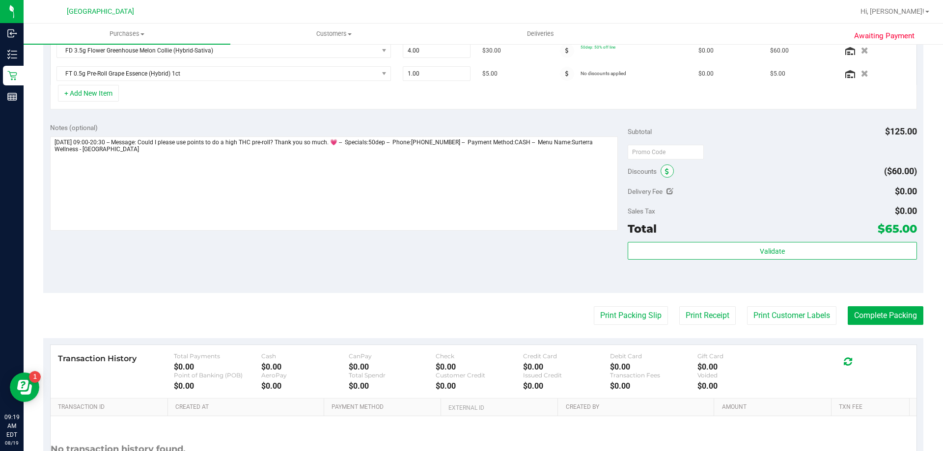
click at [665, 171] on icon at bounding box center [667, 171] width 4 height 7
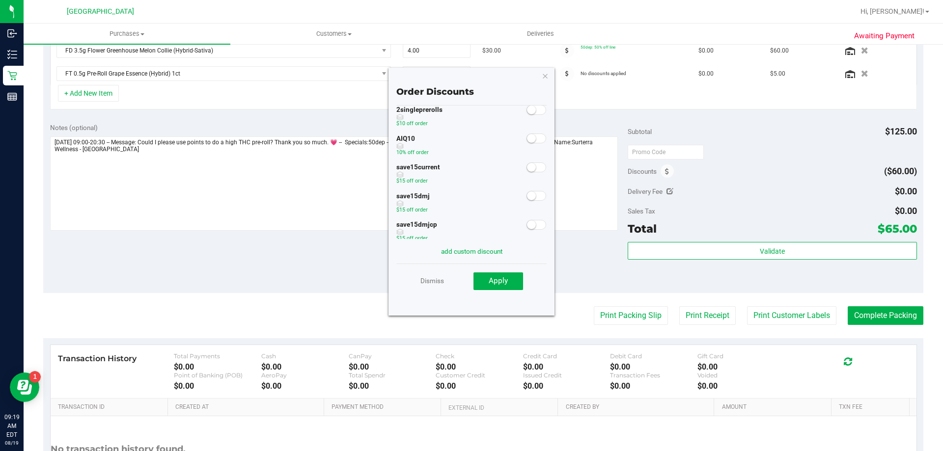
scroll to position [0, 0]
click at [429, 284] on link "Dismiss" at bounding box center [432, 281] width 24 height 18
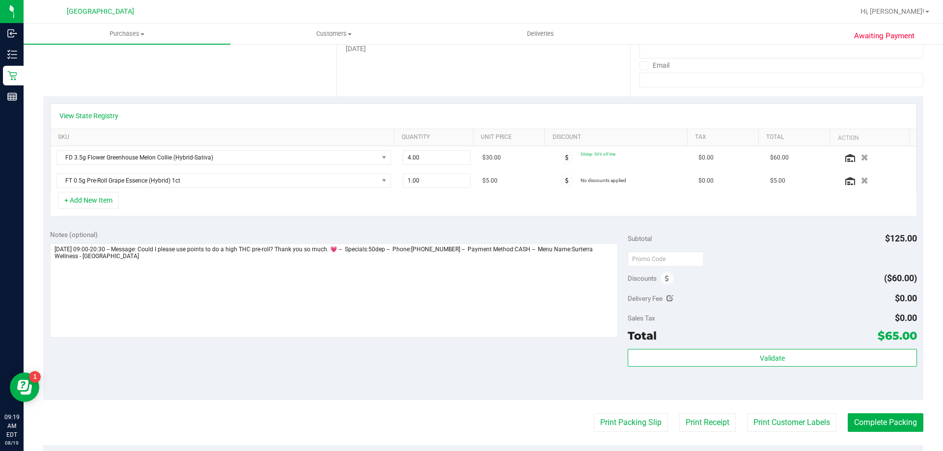
scroll to position [166, 0]
click at [660, 281] on span at bounding box center [666, 279] width 13 height 13
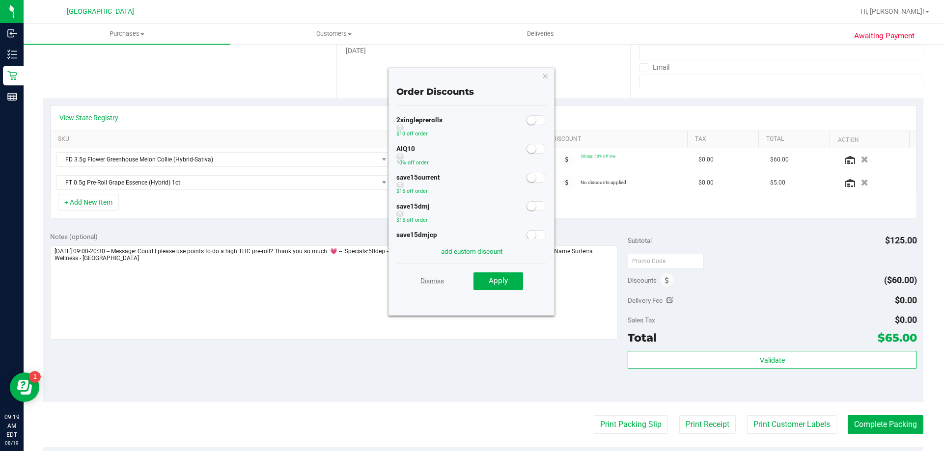
click at [442, 281] on link "Dismiss" at bounding box center [432, 281] width 24 height 18
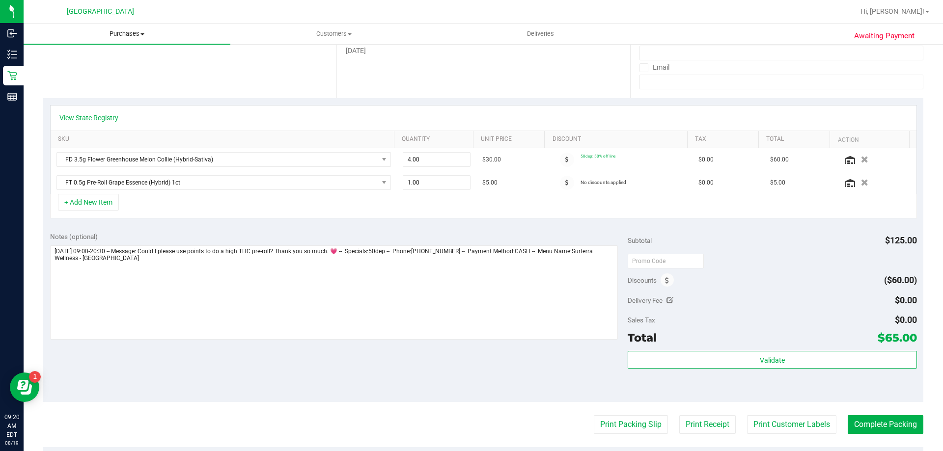
click at [119, 33] on span "Purchases" at bounding box center [127, 33] width 207 height 9
click at [119, 70] on li "Fulfillment" at bounding box center [127, 71] width 207 height 12
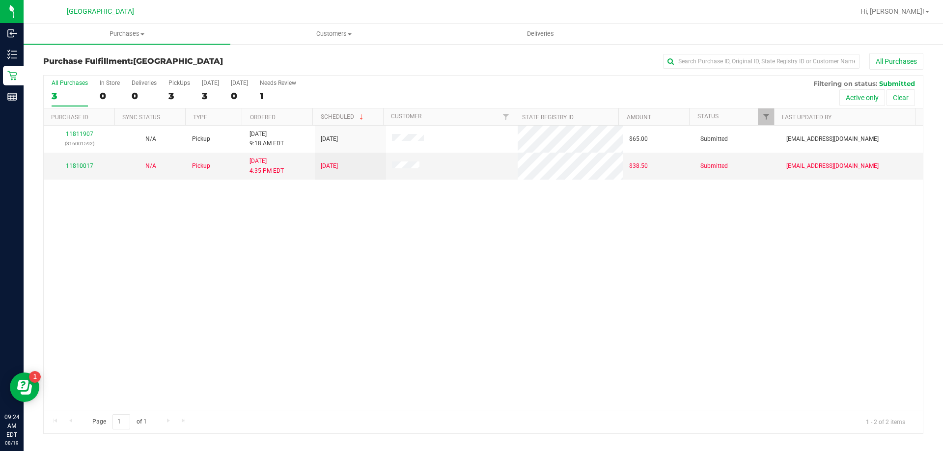
click at [281, 276] on div "11811907 (316001592) N/A Pickup 8/19/2025 9:18 AM EDT 8/19/2025 $65.00 Submitte…" at bounding box center [483, 268] width 879 height 284
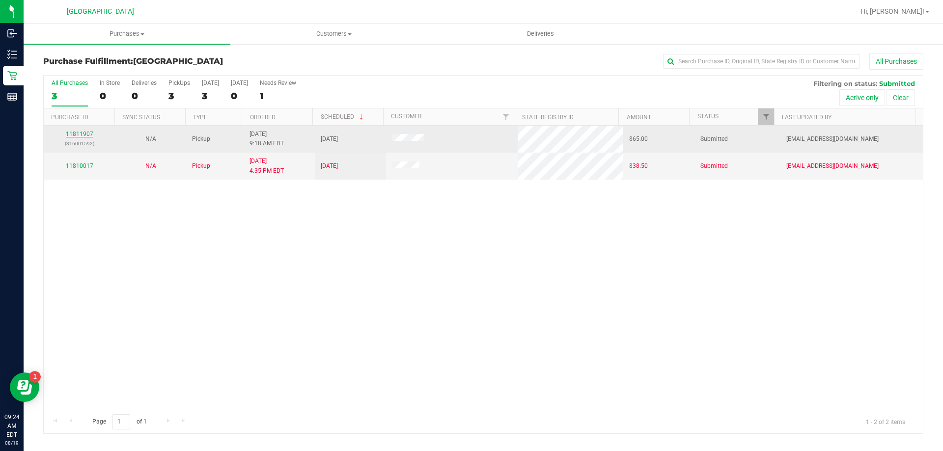
click at [82, 132] on link "11811907" at bounding box center [79, 134] width 27 height 7
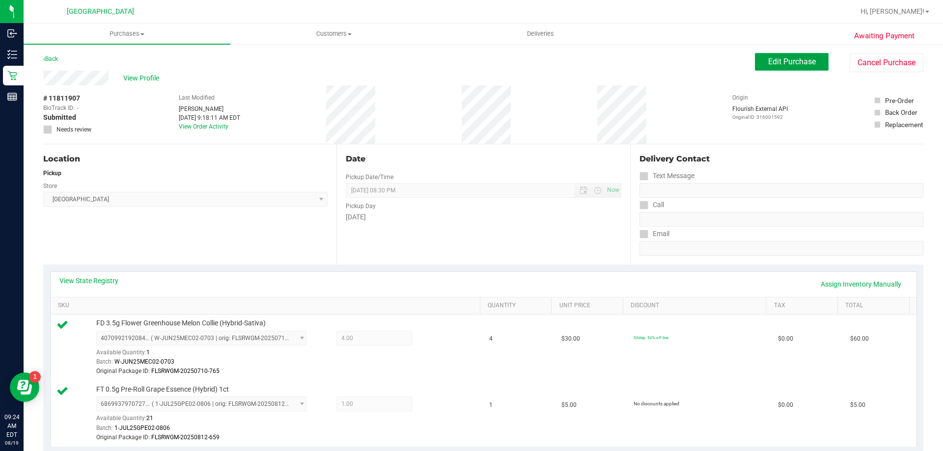
click at [787, 64] on span "Edit Purchase" at bounding box center [792, 61] width 48 height 9
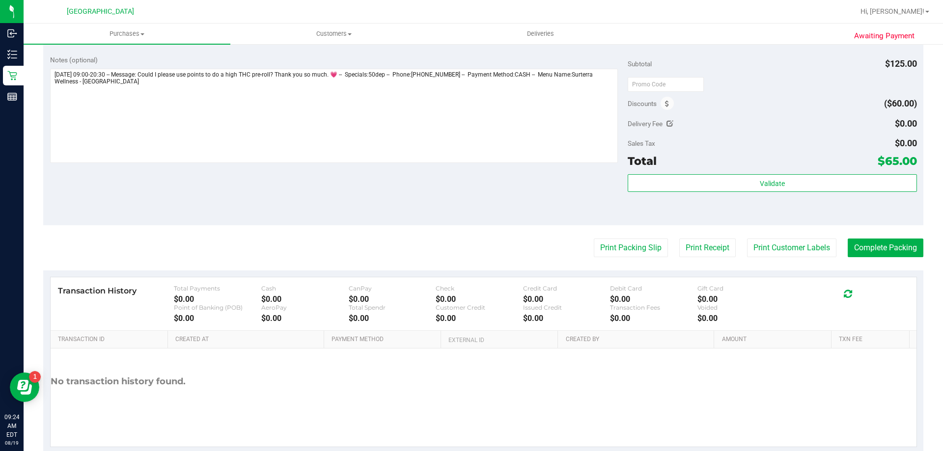
scroll to position [366, 0]
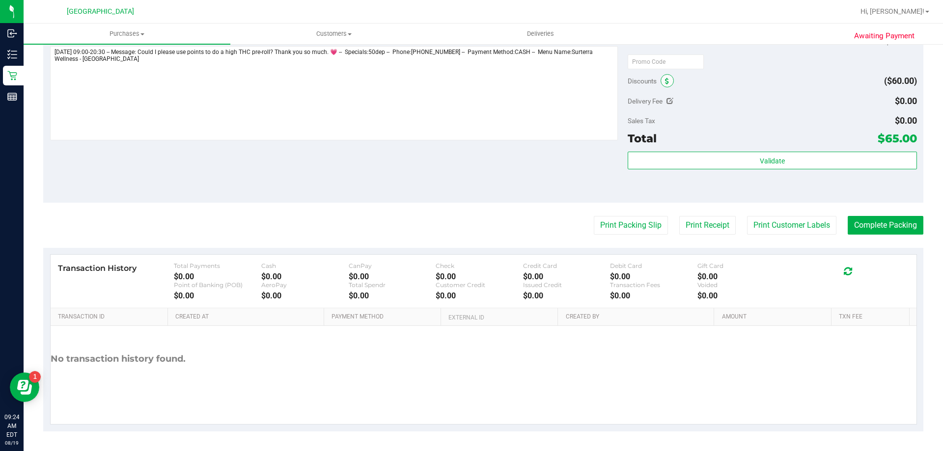
click at [665, 79] on icon at bounding box center [667, 81] width 4 height 7
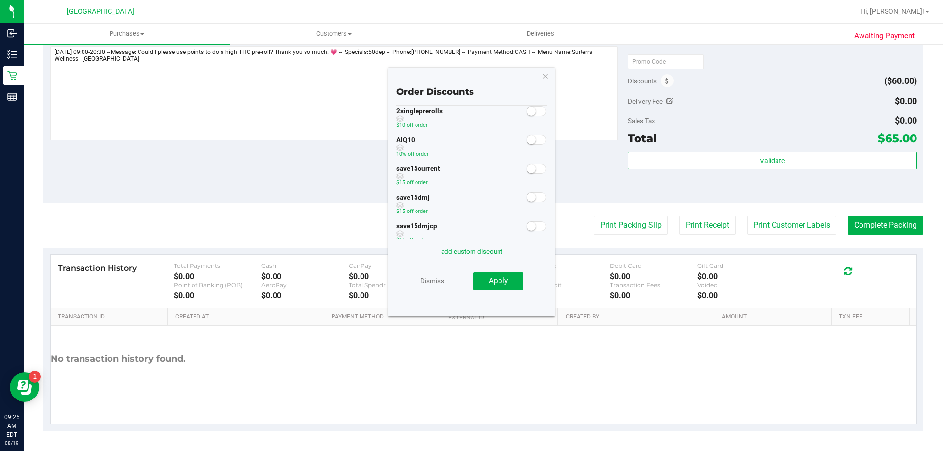
scroll to position [0, 0]
click at [544, 77] on icon "button" at bounding box center [545, 76] width 7 height 12
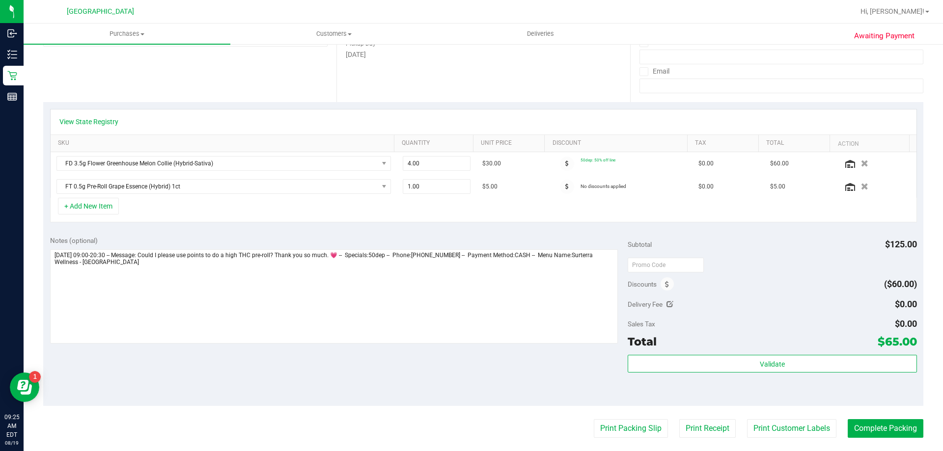
scroll to position [161, 0]
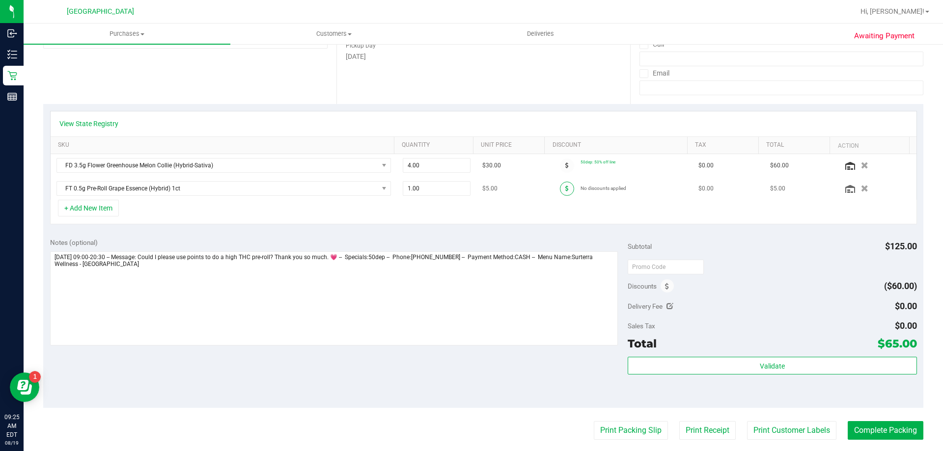
click at [560, 190] on span at bounding box center [567, 189] width 14 height 14
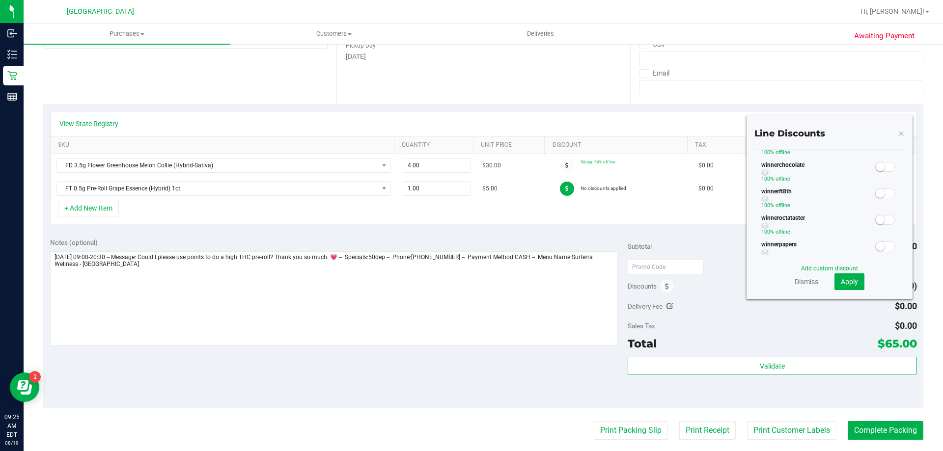
scroll to position [345, 0]
click at [802, 281] on link "Dismiss" at bounding box center [806, 282] width 24 height 10
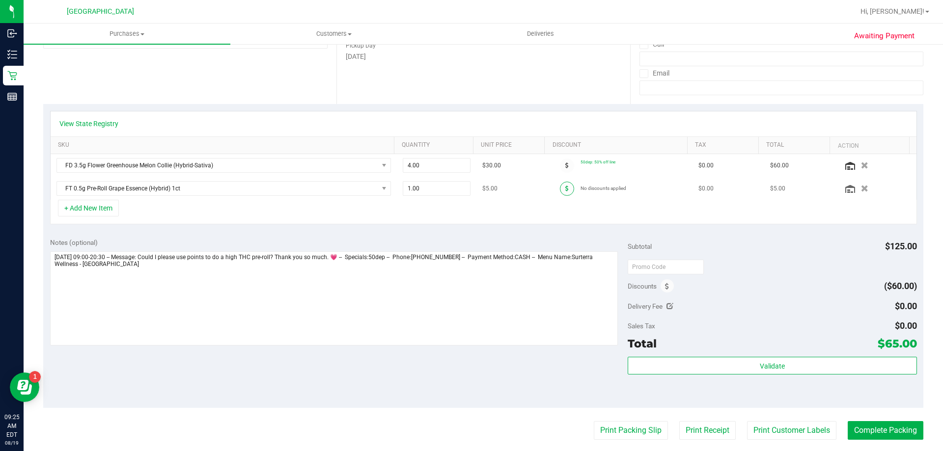
click at [565, 186] on icon at bounding box center [566, 189] width 3 height 6
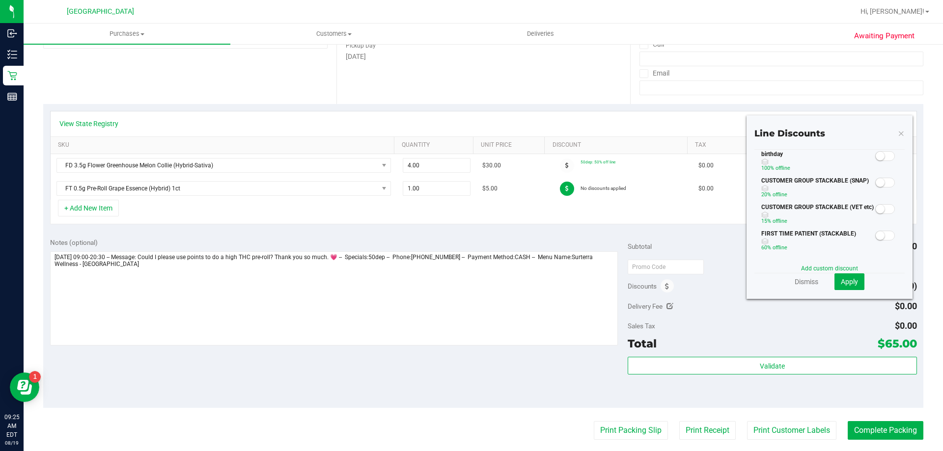
click at [897, 136] on icon at bounding box center [900, 133] width 7 height 12
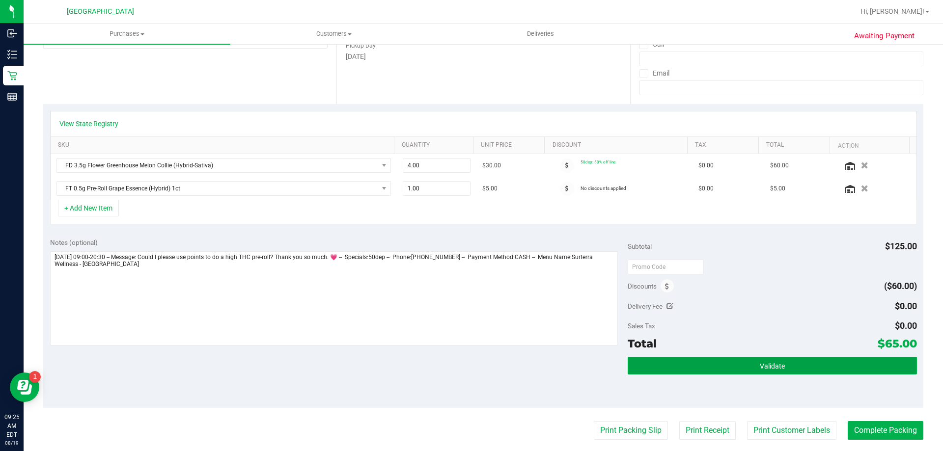
click at [782, 369] on button "Validate" at bounding box center [771, 366] width 289 height 18
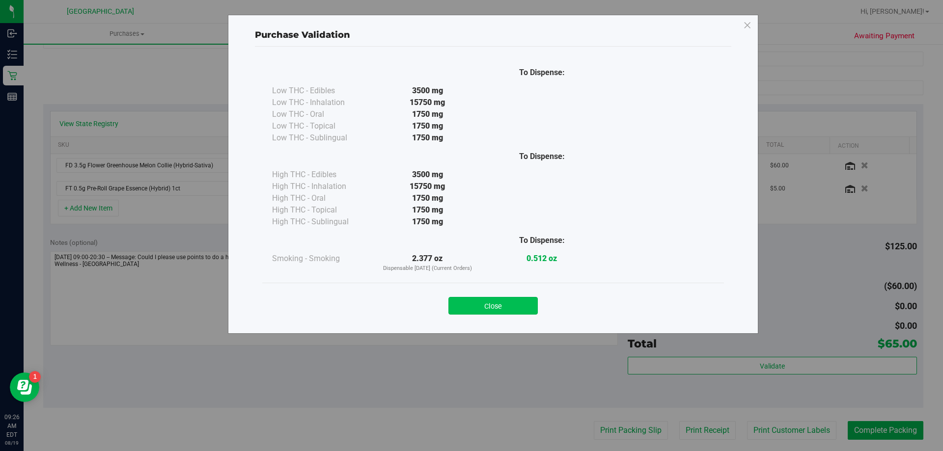
click at [502, 304] on button "Close" at bounding box center [492, 306] width 89 height 18
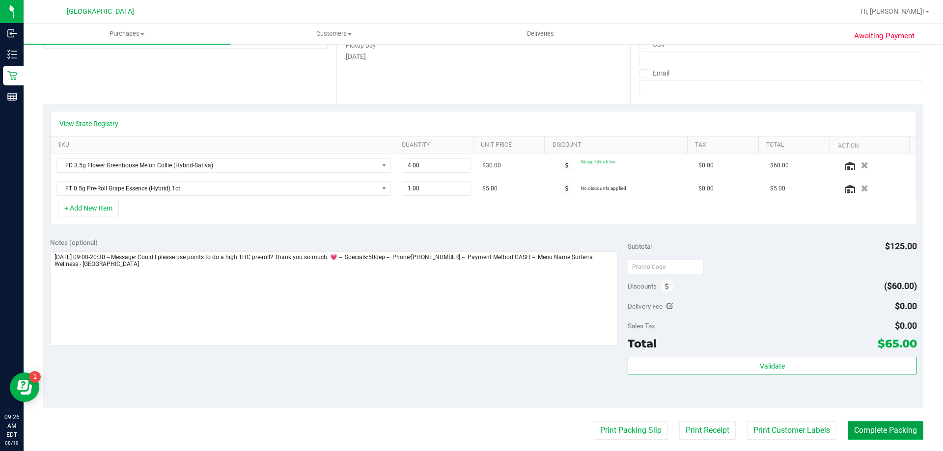
click at [875, 430] on button "Complete Packing" at bounding box center [885, 430] width 76 height 19
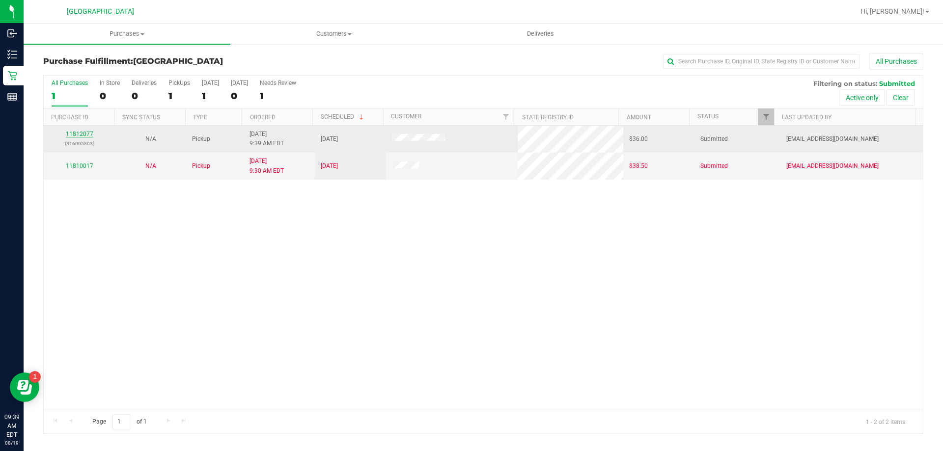
click at [81, 135] on link "11812077" at bounding box center [79, 134] width 27 height 7
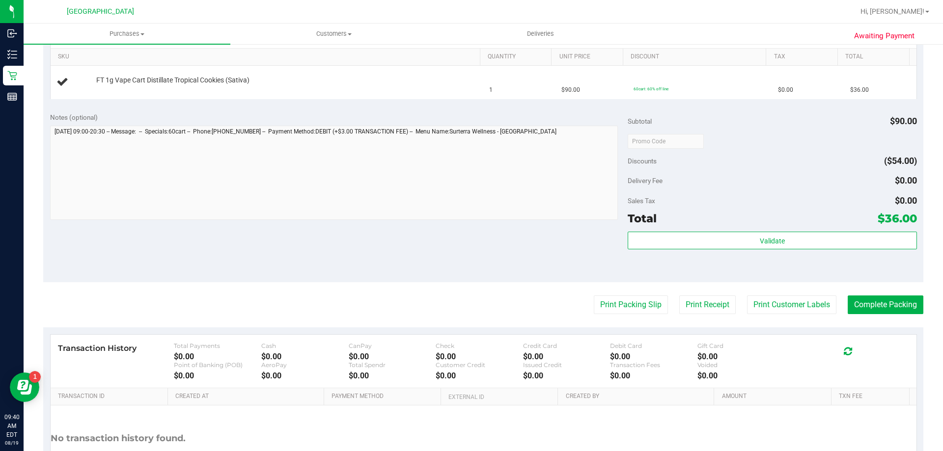
scroll to position [271, 0]
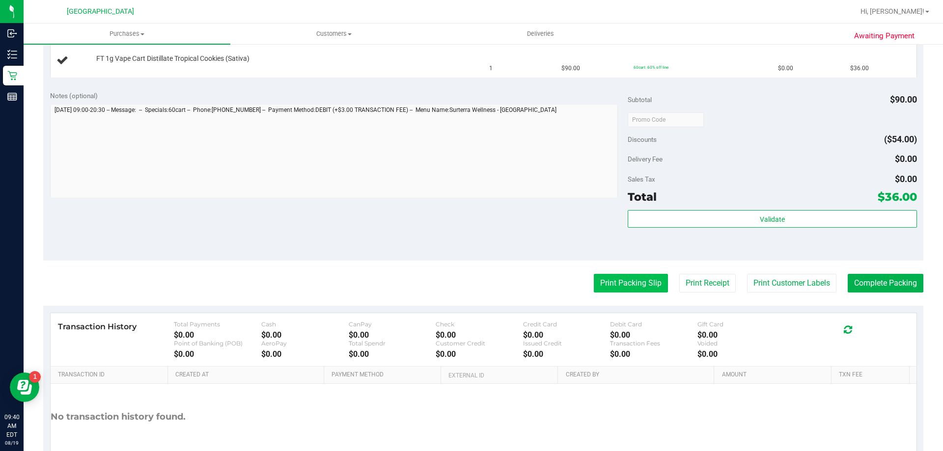
click at [622, 285] on button "Print Packing Slip" at bounding box center [631, 283] width 74 height 19
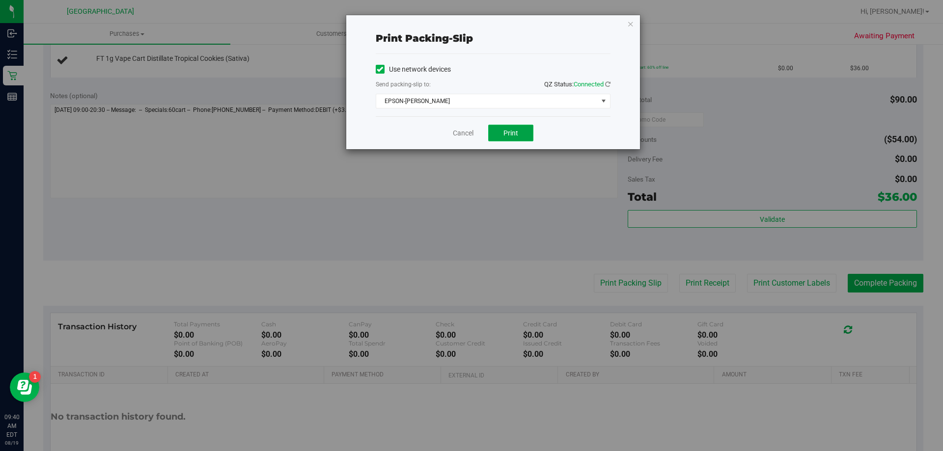
click at [512, 132] on span "Print" at bounding box center [510, 133] width 15 height 8
click at [454, 130] on link "Cancel" at bounding box center [463, 133] width 21 height 10
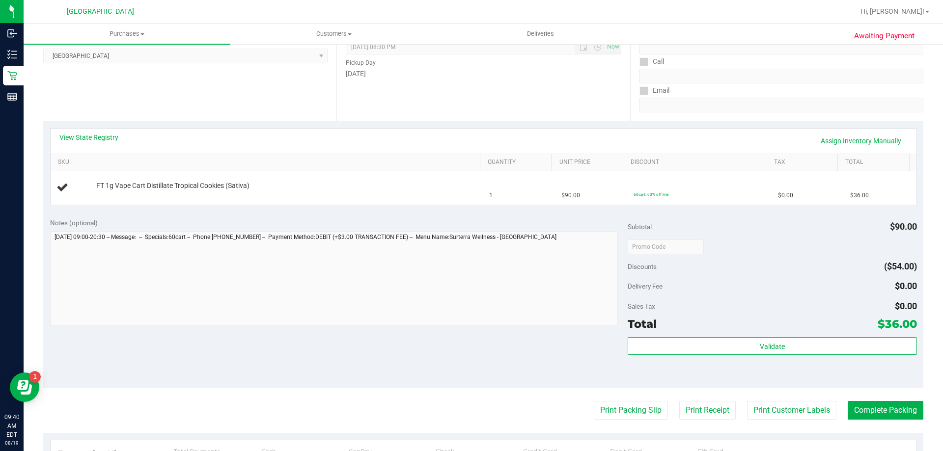
scroll to position [136, 0]
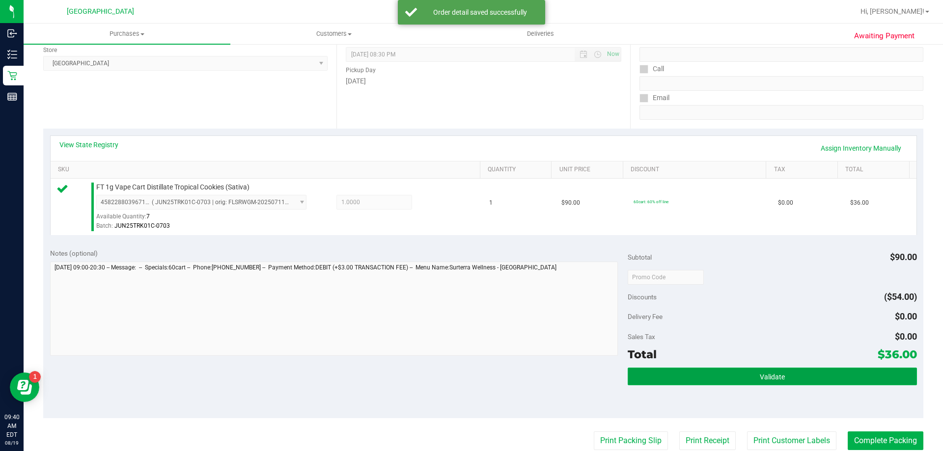
click at [718, 380] on button "Validate" at bounding box center [771, 377] width 289 height 18
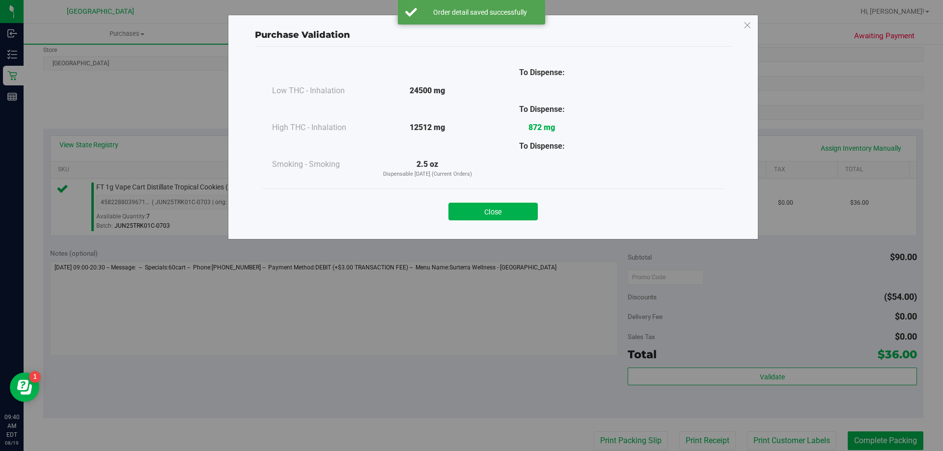
click at [471, 201] on div "Close" at bounding box center [493, 208] width 447 height 25
click at [482, 207] on button "Close" at bounding box center [492, 212] width 89 height 18
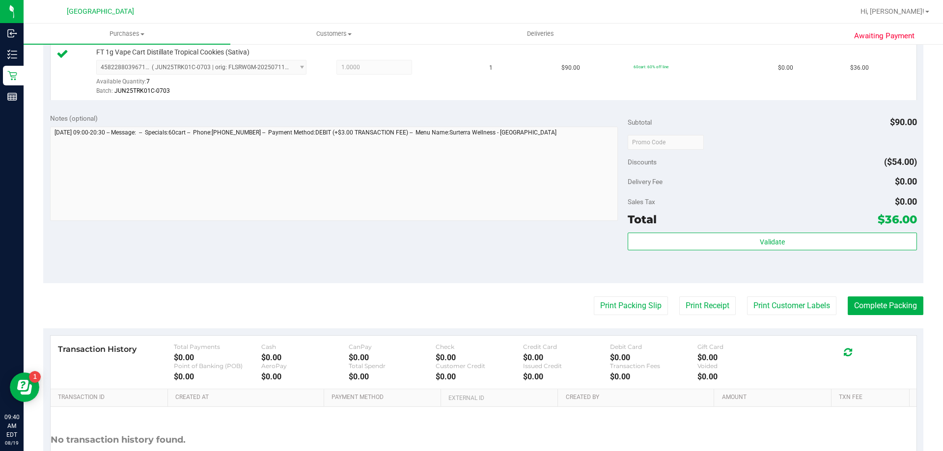
scroll to position [315, 0]
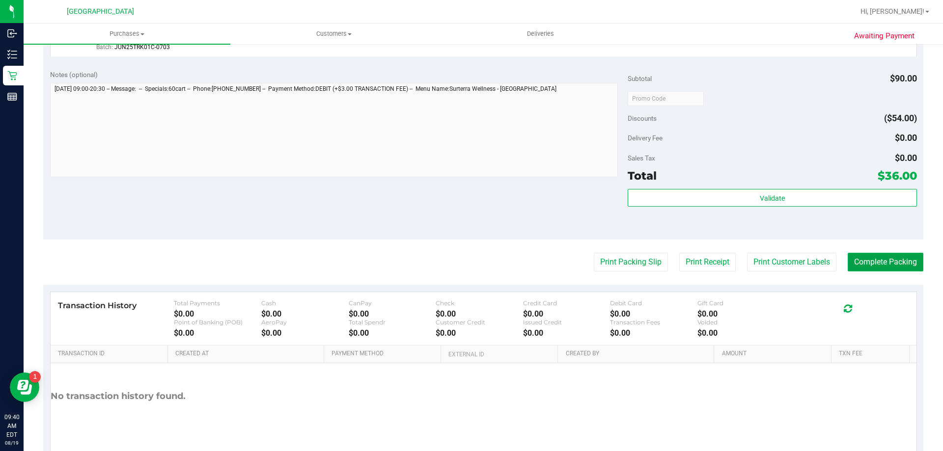
click at [850, 257] on button "Complete Packing" at bounding box center [885, 262] width 76 height 19
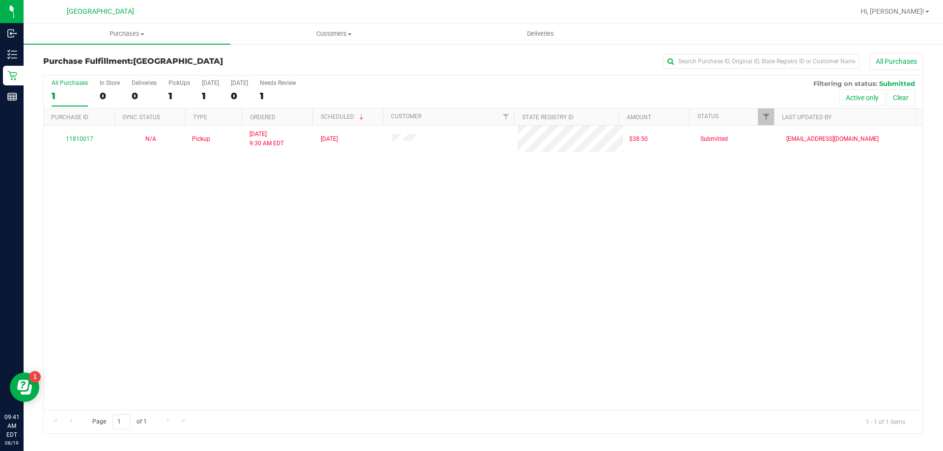
click at [410, 303] on div "11810017 N/A Pickup 8/19/2025 9:30 AM EDT 8/19/2025 $38.50 Submitted emaesalu@l…" at bounding box center [483, 268] width 879 height 284
click at [202, 327] on div "11810017 N/A Pickup 8/19/2025 9:30 AM EDT 8/19/2025 $38.50 Submitted emaesalu@l…" at bounding box center [483, 268] width 879 height 284
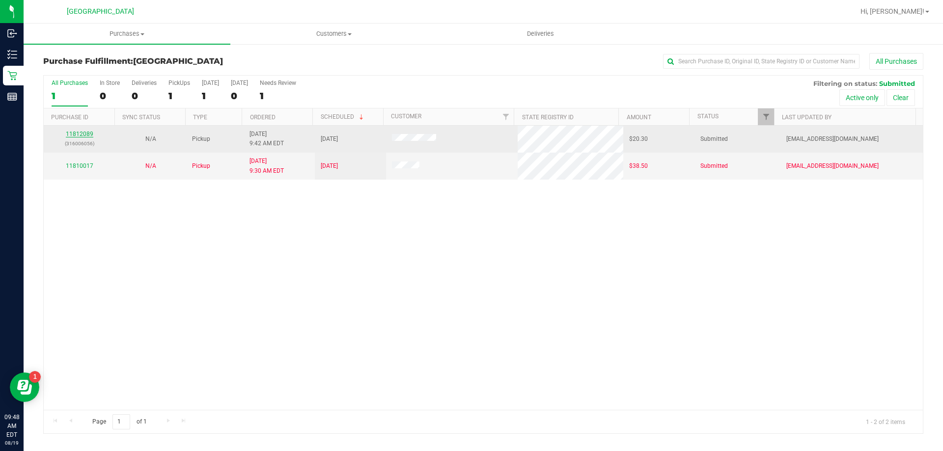
click at [83, 131] on link "11812089" at bounding box center [79, 134] width 27 height 7
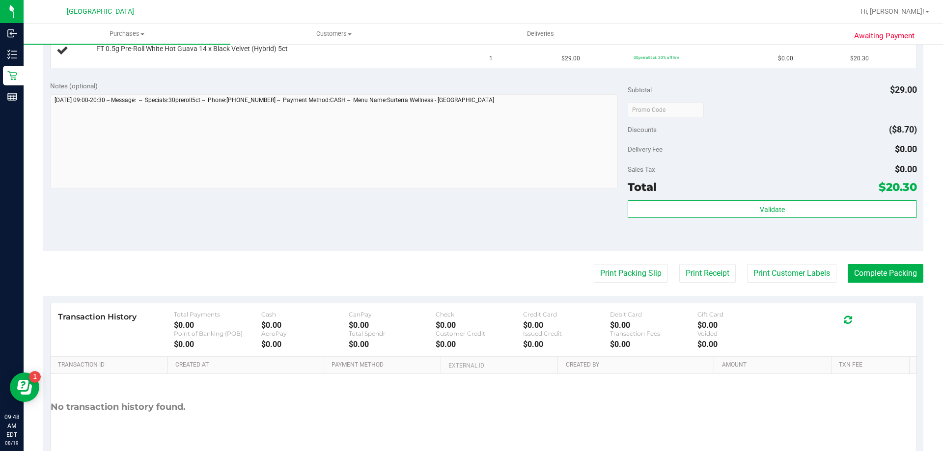
scroll to position [297, 0]
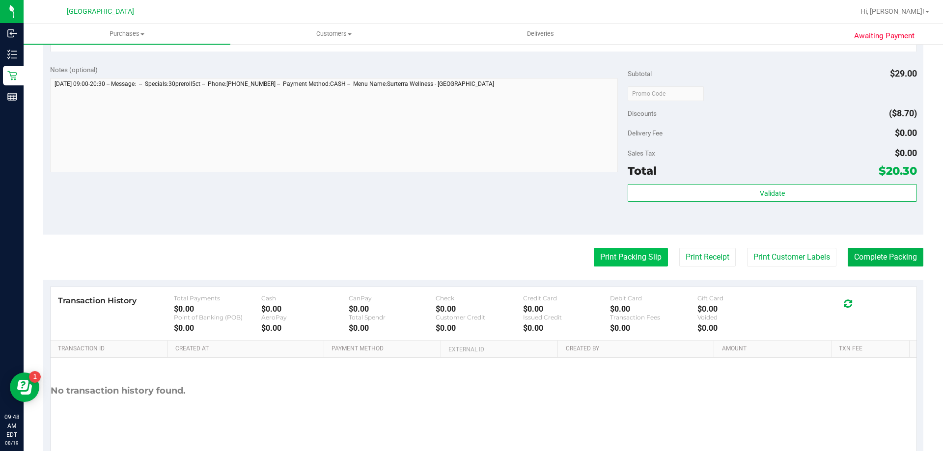
click at [624, 254] on button "Print Packing Slip" at bounding box center [631, 257] width 74 height 19
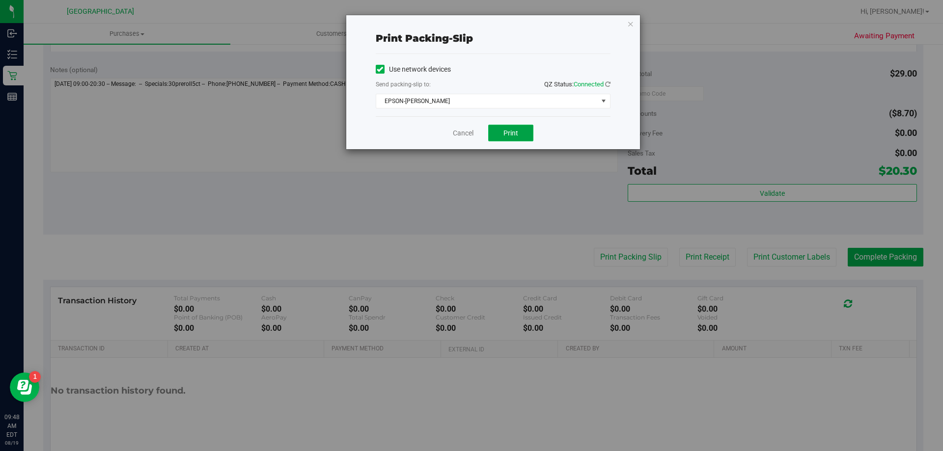
click at [512, 133] on span "Print" at bounding box center [510, 133] width 15 height 8
click at [462, 136] on link "Cancel" at bounding box center [463, 133] width 21 height 10
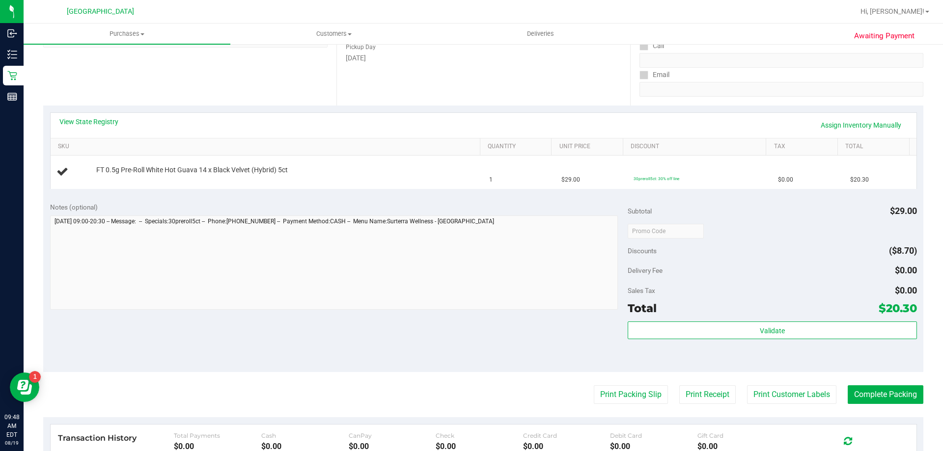
scroll to position [158, 0]
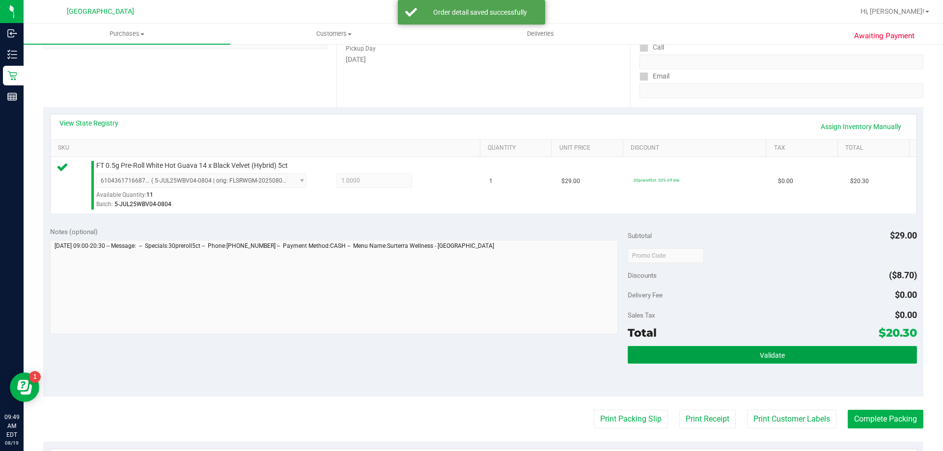
click at [777, 356] on span "Validate" at bounding box center [772, 356] width 25 height 8
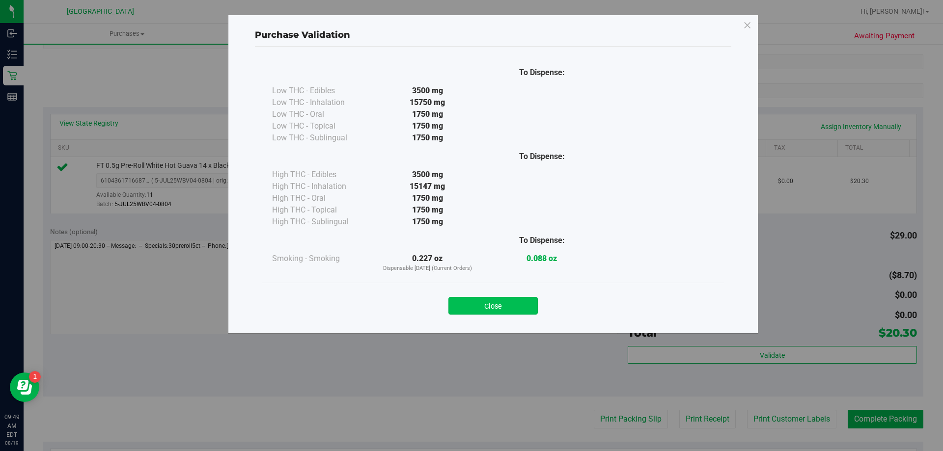
click at [482, 299] on button "Close" at bounding box center [492, 306] width 89 height 18
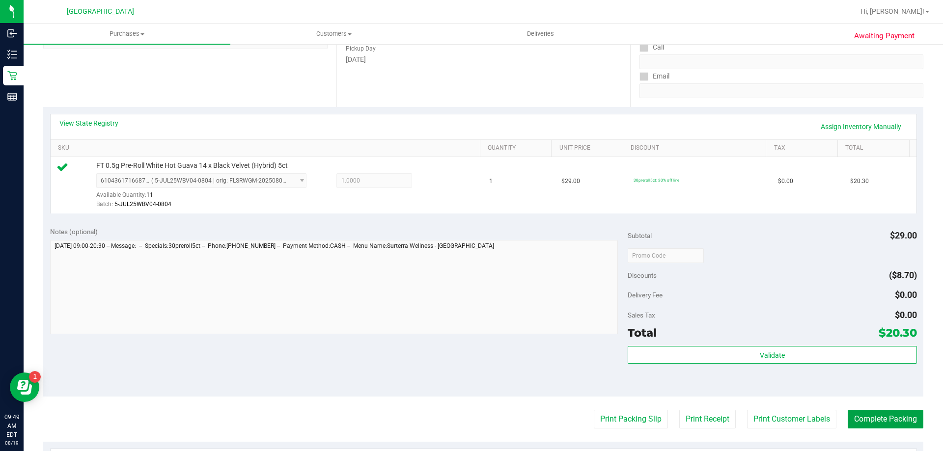
click at [874, 417] on button "Complete Packing" at bounding box center [885, 419] width 76 height 19
